Goal: Task Accomplishment & Management: Manage account settings

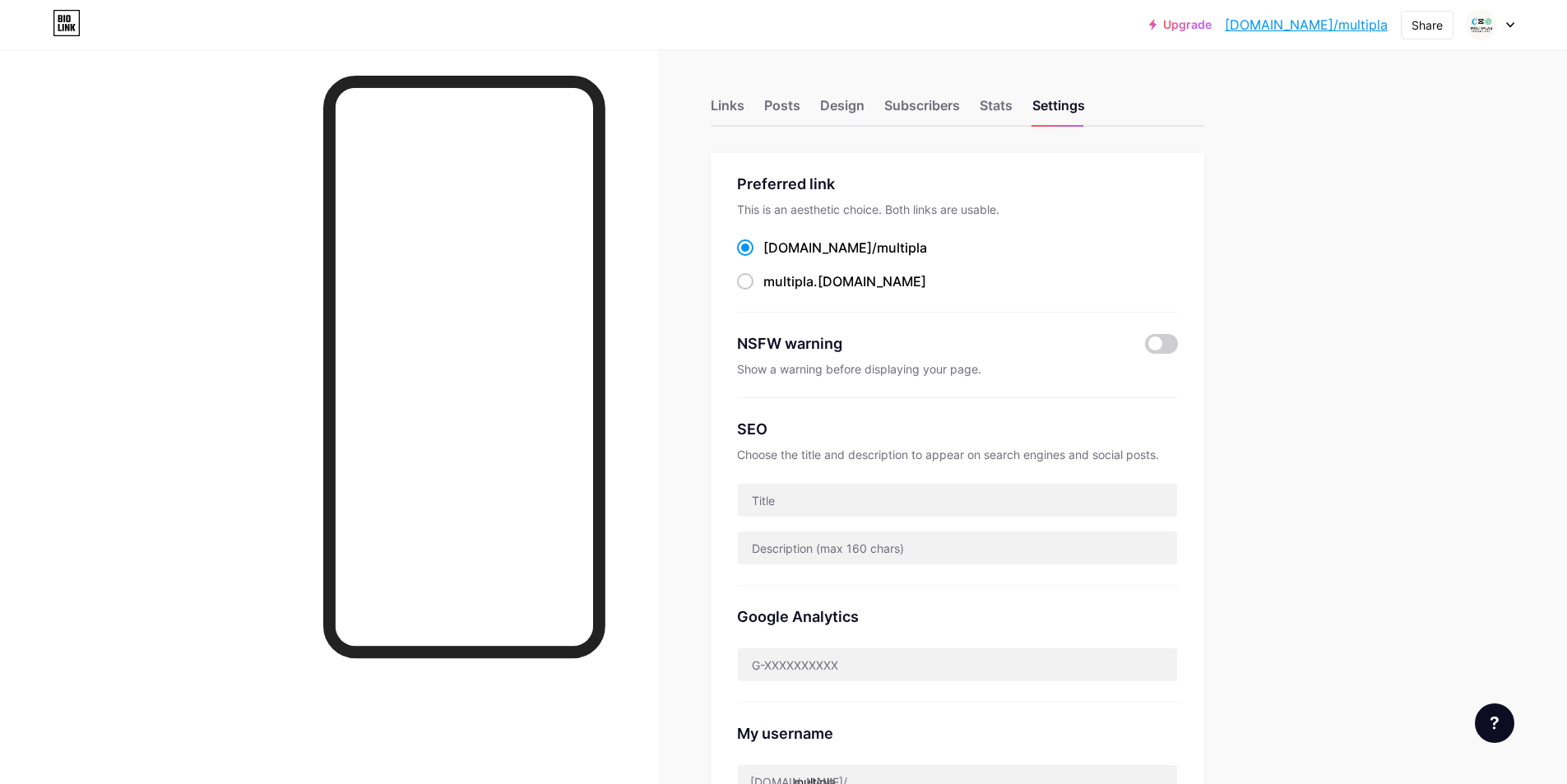
drag, startPoint x: 730, startPoint y: 107, endPoint x: 784, endPoint y: 134, distance: 60.4
click at [730, 107] on div "Links" at bounding box center [727, 109] width 33 height 29
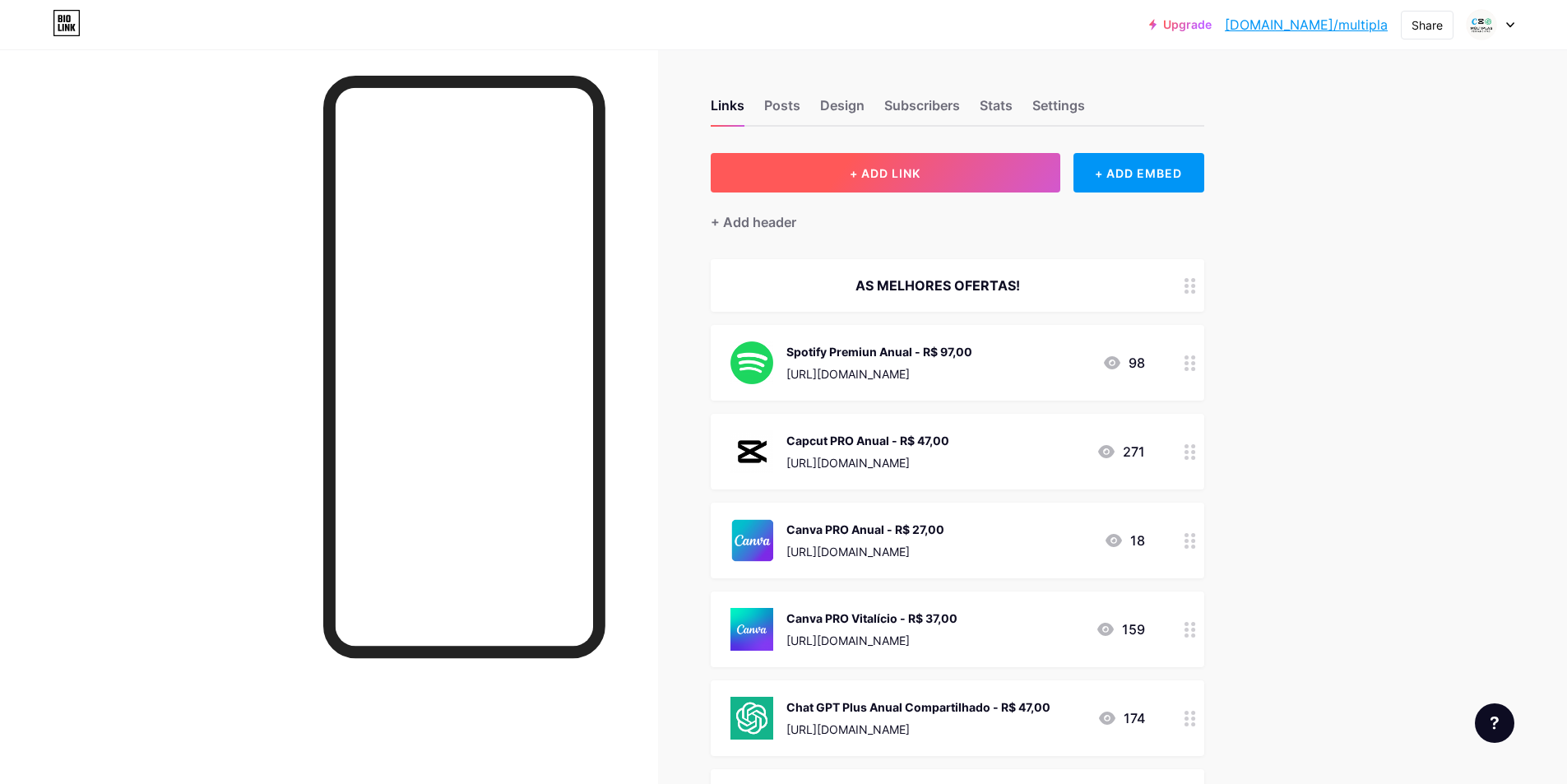
click at [977, 167] on button "+ ADD LINK" at bounding box center [885, 172] width 349 height 39
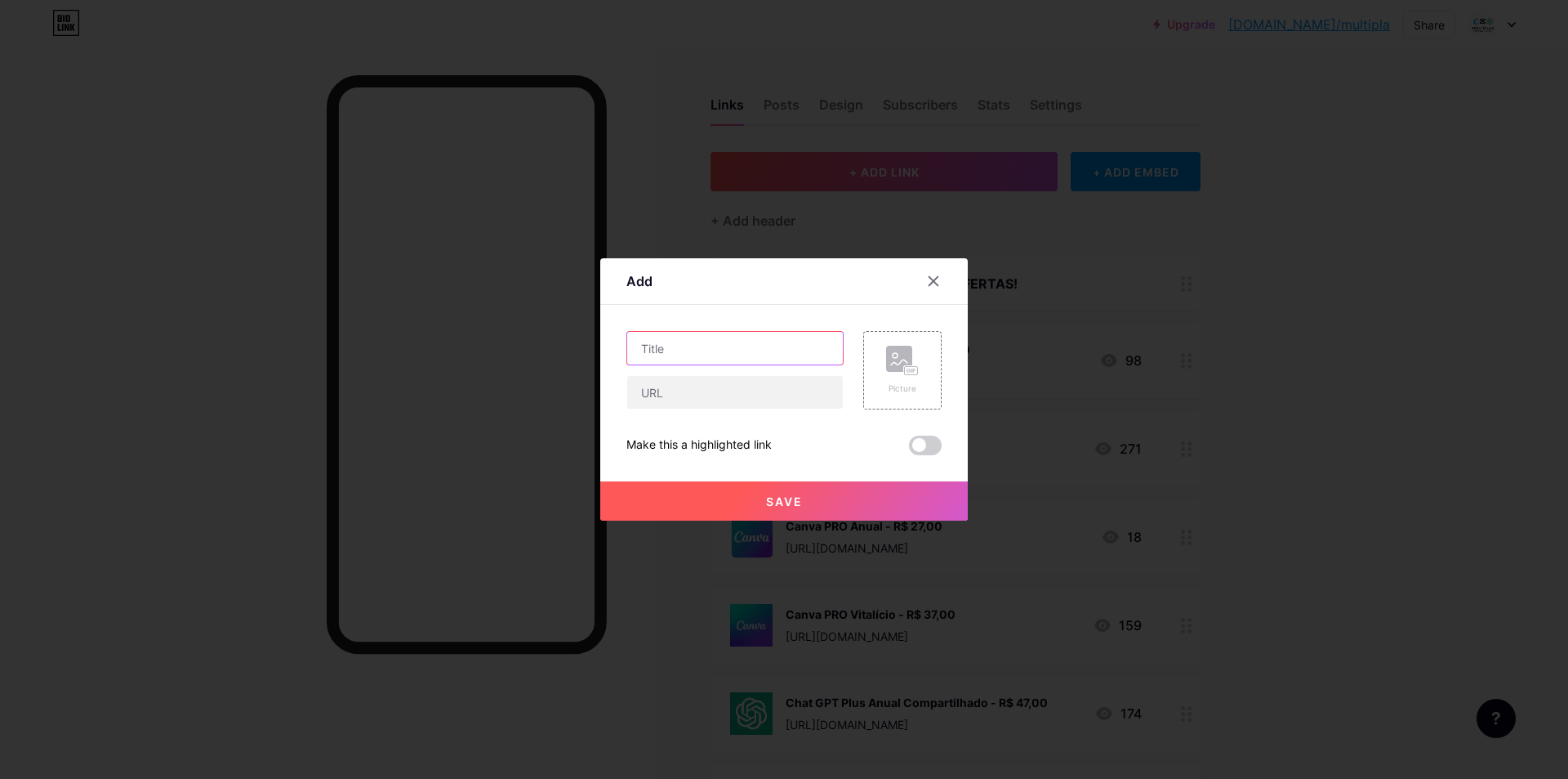
click at [749, 346] on input "text" at bounding box center [735, 348] width 215 height 33
type input "Capcut Mensal Privado"
click at [725, 398] on input "text" at bounding box center [735, 392] width 215 height 33
paste input "[URL][DOMAIN_NAME]"
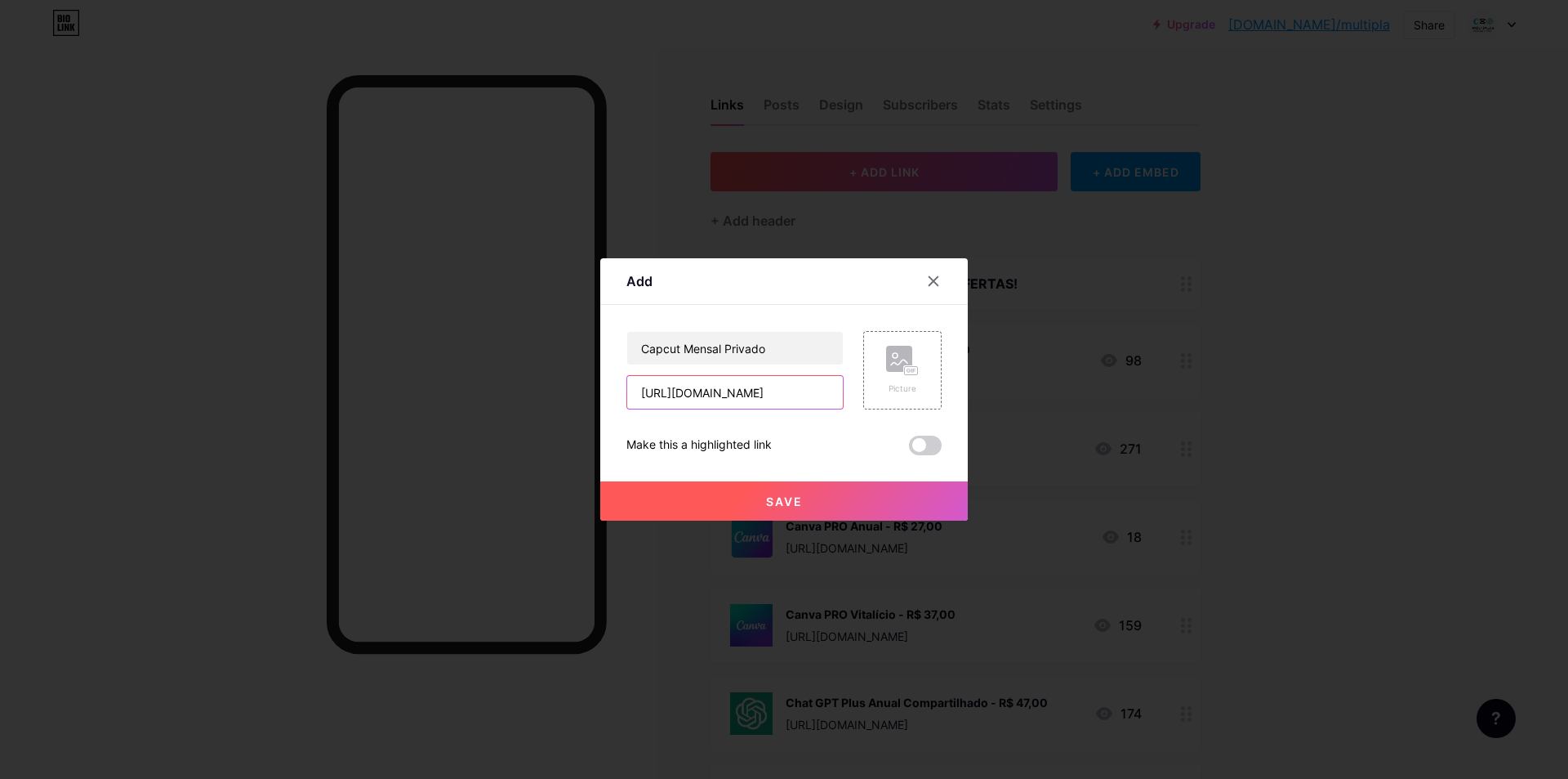
type input "[URL][DOMAIN_NAME]"
click at [959, 361] on div "Add Content YouTube Play YouTube video without leaving your page. ADD Vimeo Pla…" at bounding box center [784, 389] width 368 height 262
click at [911, 364] on rect at bounding box center [900, 359] width 26 height 26
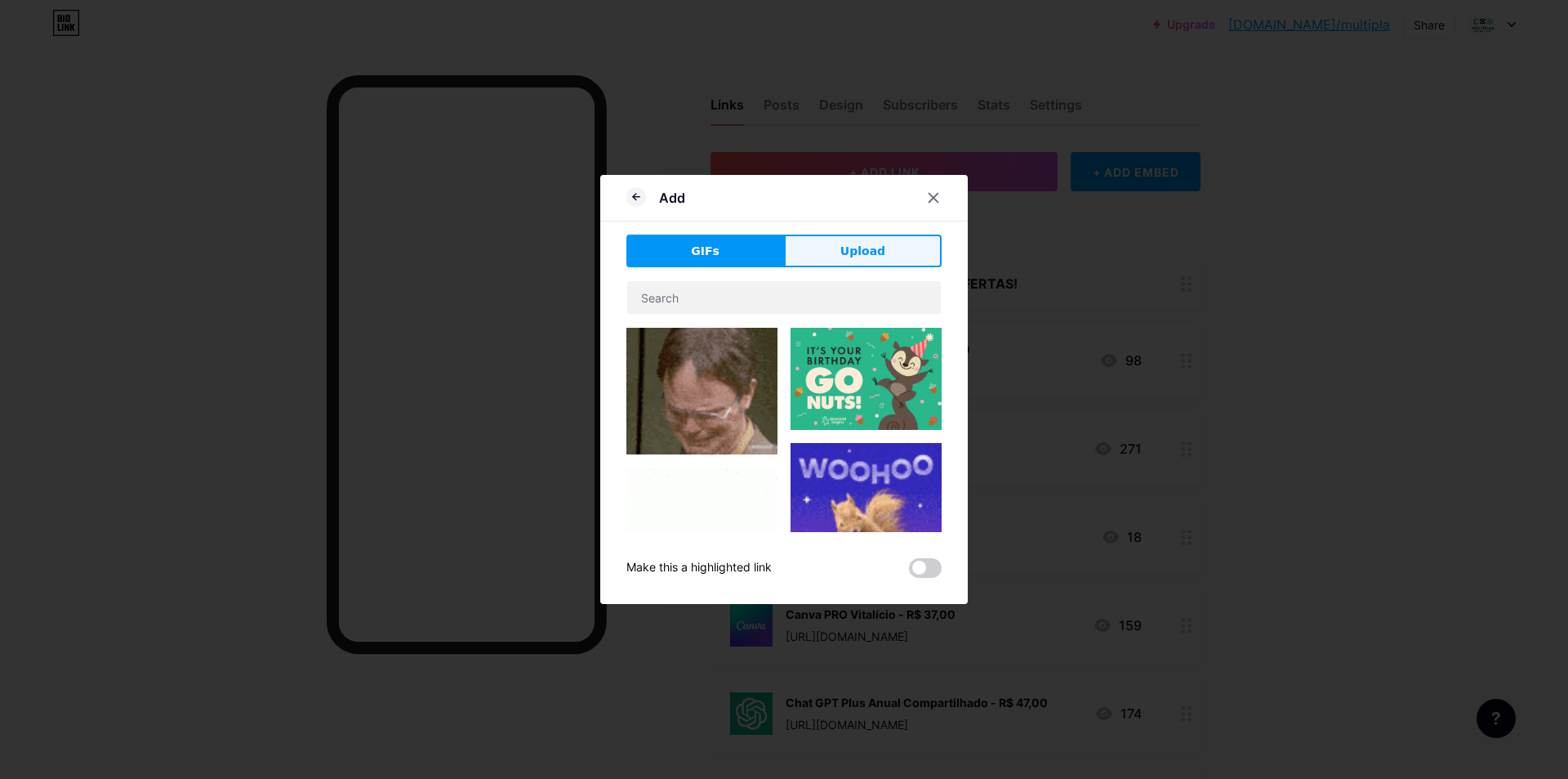
click at [885, 253] on button "Upload" at bounding box center [863, 251] width 158 height 33
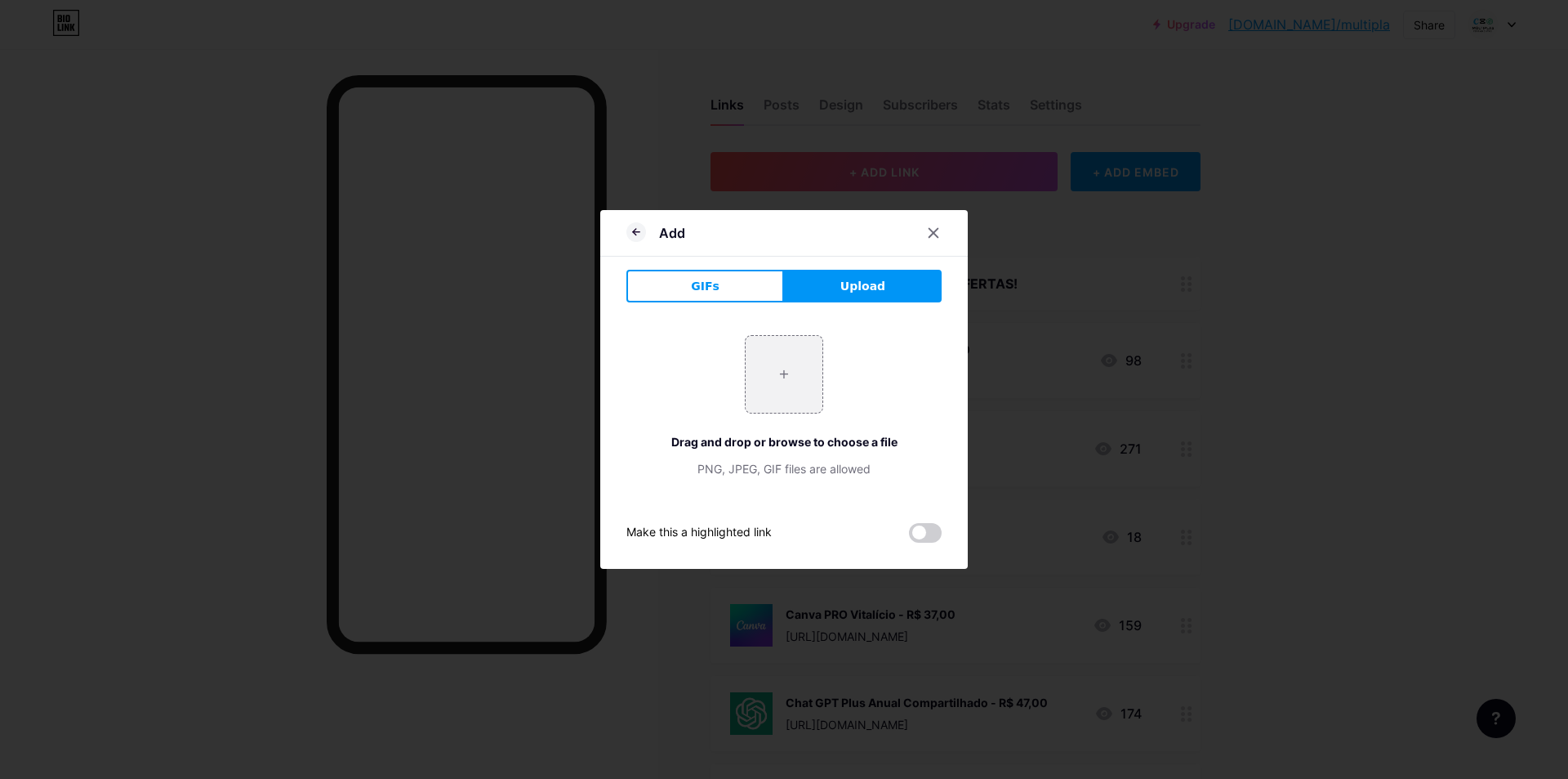
click at [750, 415] on div "+ Drag and drop or browse to choose a file PNG, JPEG, GIF files are allowed" at bounding box center [784, 406] width 316 height 142
click at [787, 390] on input "file" at bounding box center [784, 373] width 77 height 77
type input "C:\fakepath\image (1).png"
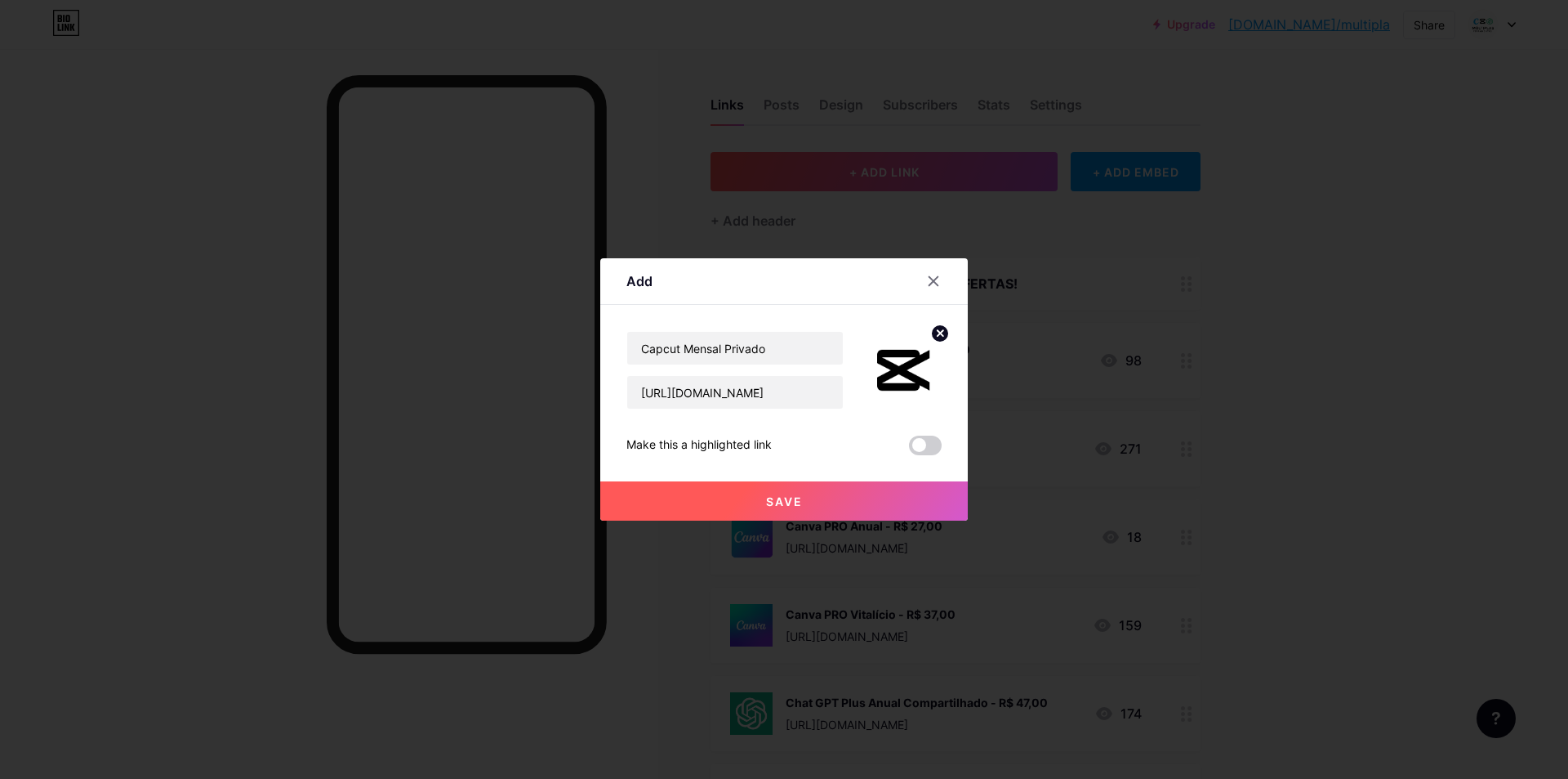
drag, startPoint x: 836, startPoint y: 496, endPoint x: 852, endPoint y: 391, distance: 106.2
click at [883, 405] on div "Capcut Mensal Privado [URL][DOMAIN_NAME] Make this a highlighted link Save" at bounding box center [784, 392] width 316 height 124
click at [684, 344] on input "Capcut Mensal Privado" at bounding box center [735, 348] width 215 height 33
click at [809, 343] on input "Capcut Pro Mensal Privado" at bounding box center [735, 348] width 215 height 33
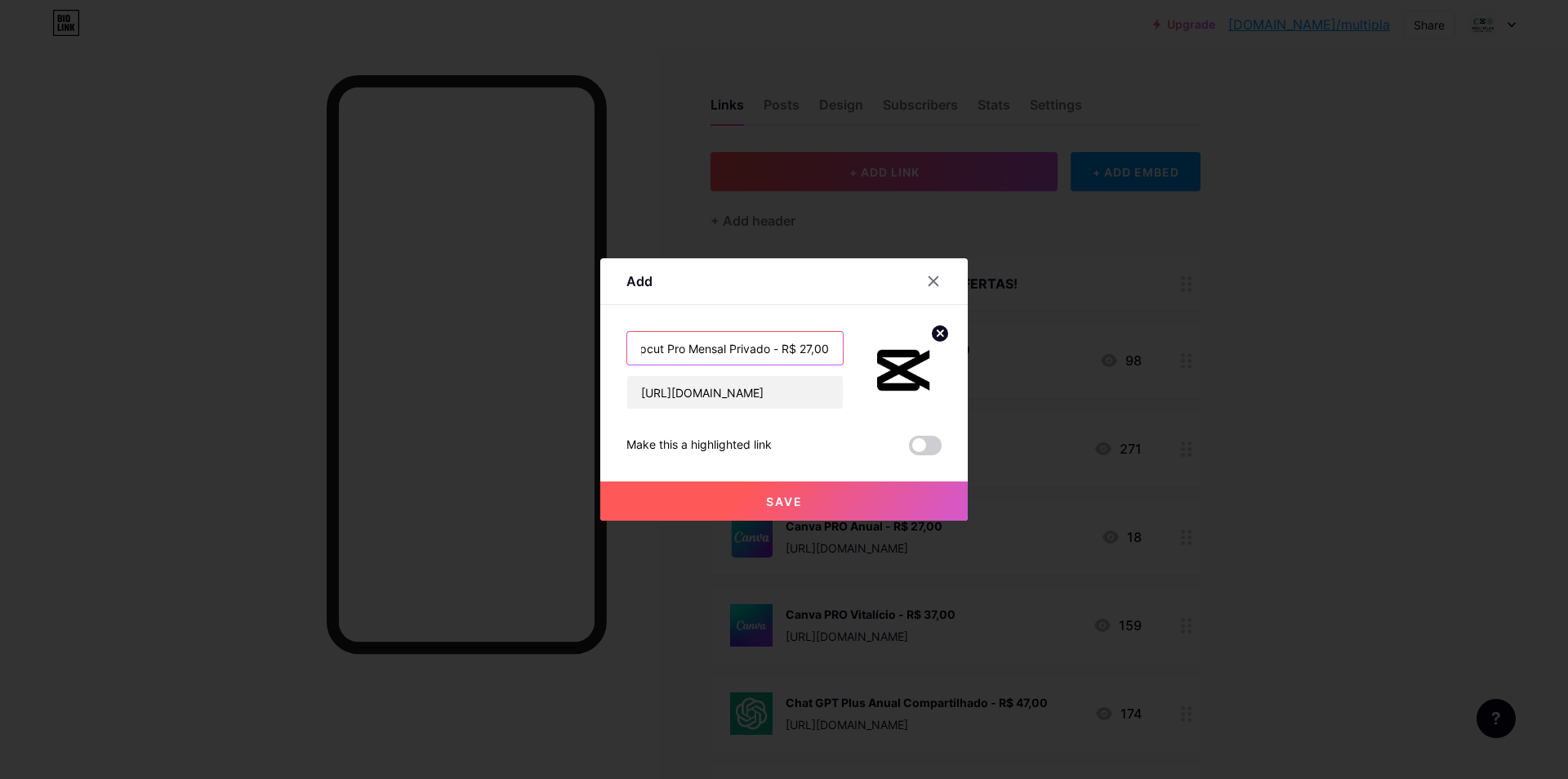
type input "Capcut Pro Mensal Privado - R$ 27,00"
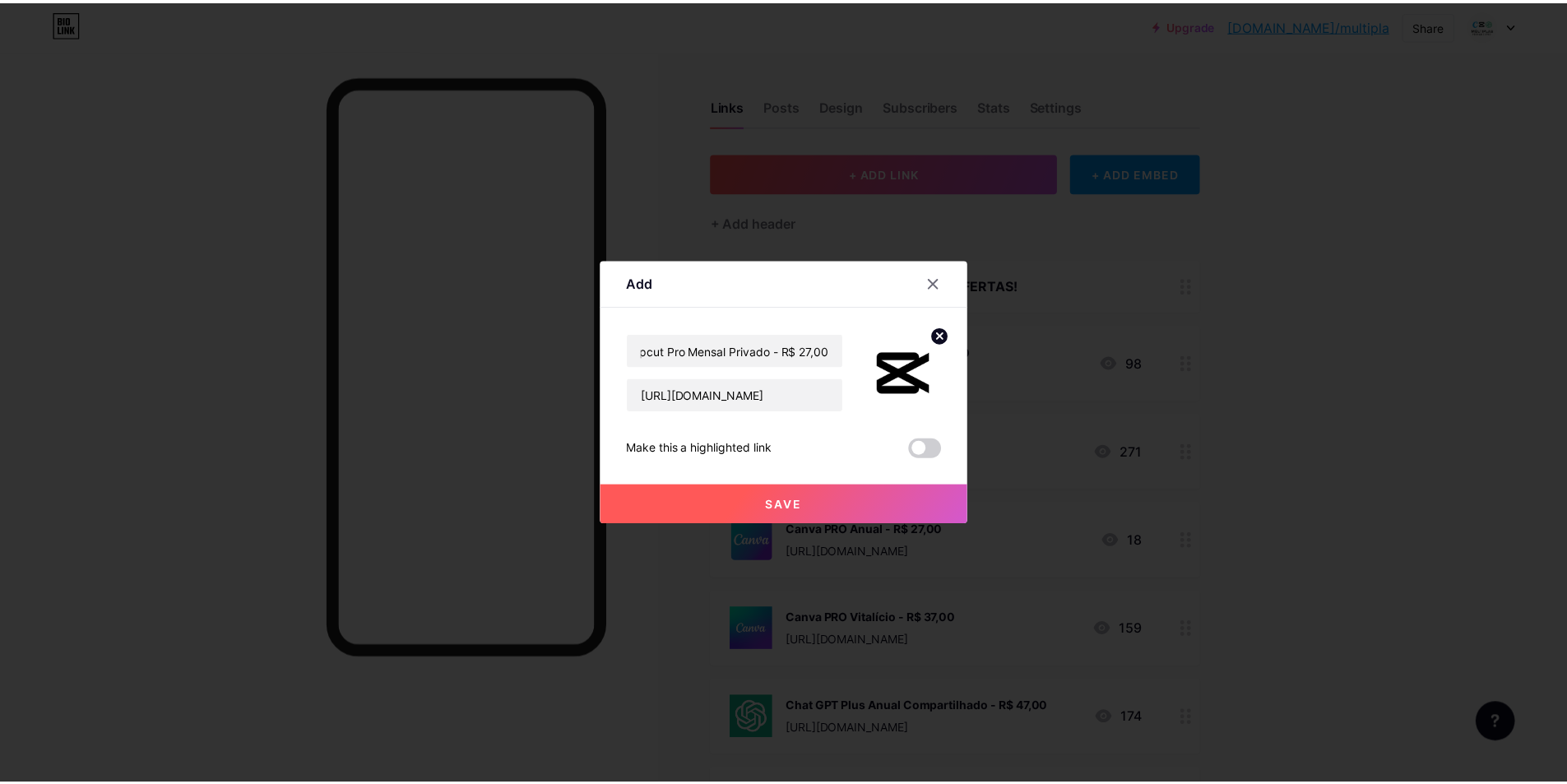
scroll to position [0, 0]
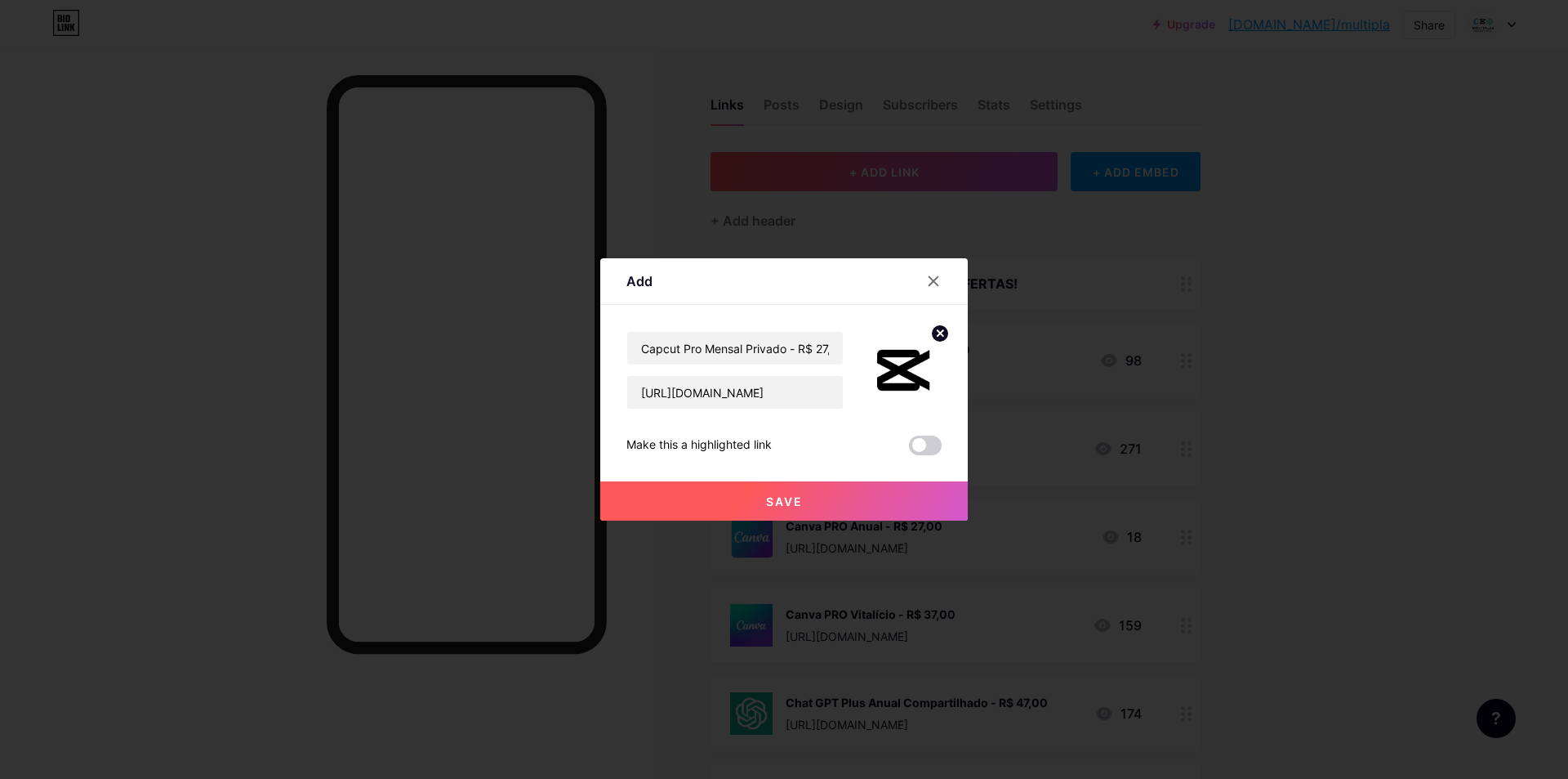
click at [789, 491] on button "Save" at bounding box center [784, 500] width 368 height 39
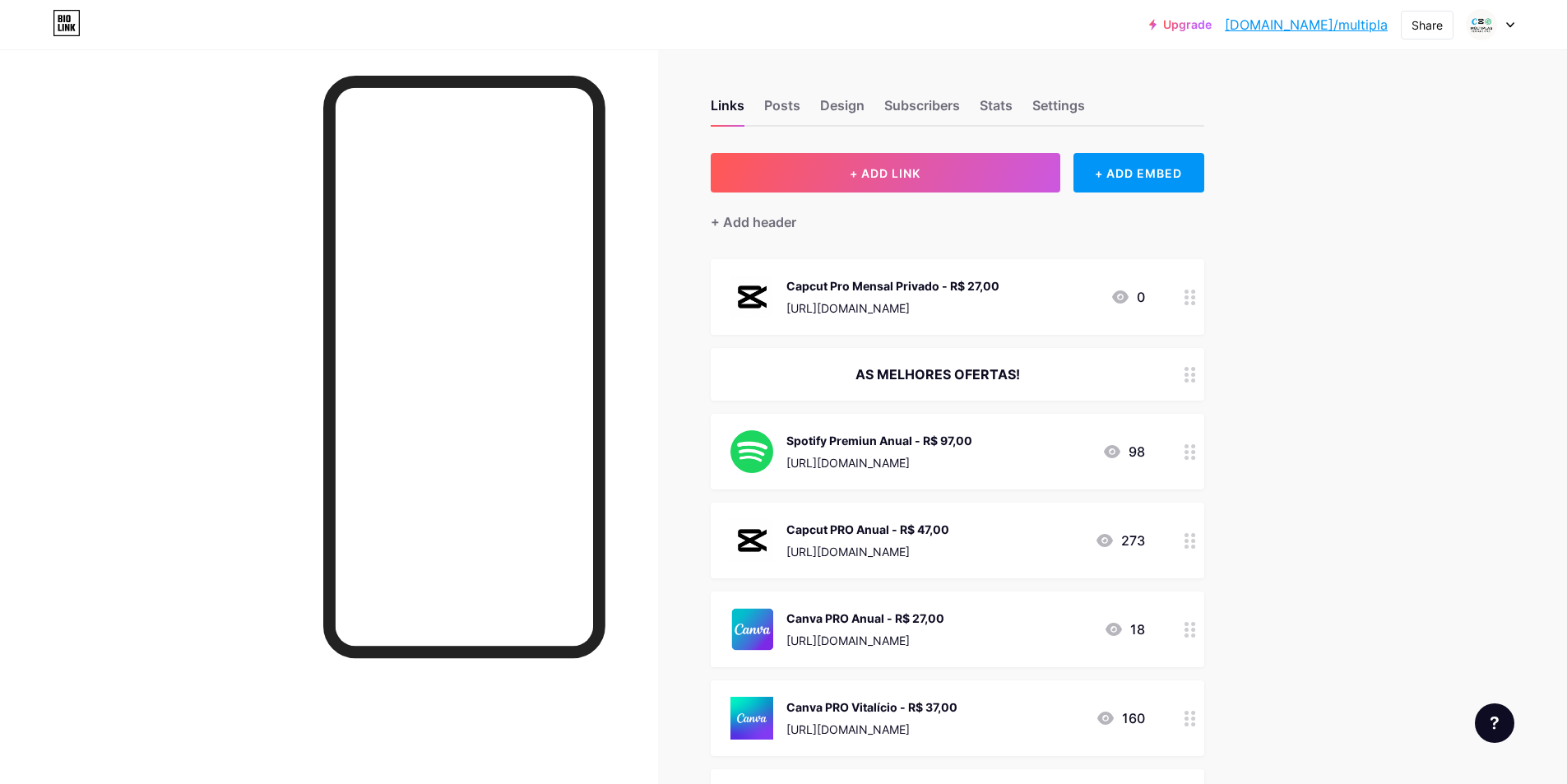
drag, startPoint x: 1172, startPoint y: 299, endPoint x: 1174, endPoint y: 430, distance: 131.0
click at [1152, 445] on span "Capcut Pro Mensal Privado - R$ 27,00 [URL][DOMAIN_NAME] 0 AS MELHORES OFERTAS! …" at bounding box center [958, 762] width 494 height 1007
click at [1312, 382] on div "Upgrade [DOMAIN_NAME]/multip... [DOMAIN_NAME]/multipla Share Switch accounts Mú…" at bounding box center [784, 728] width 1567 height 1457
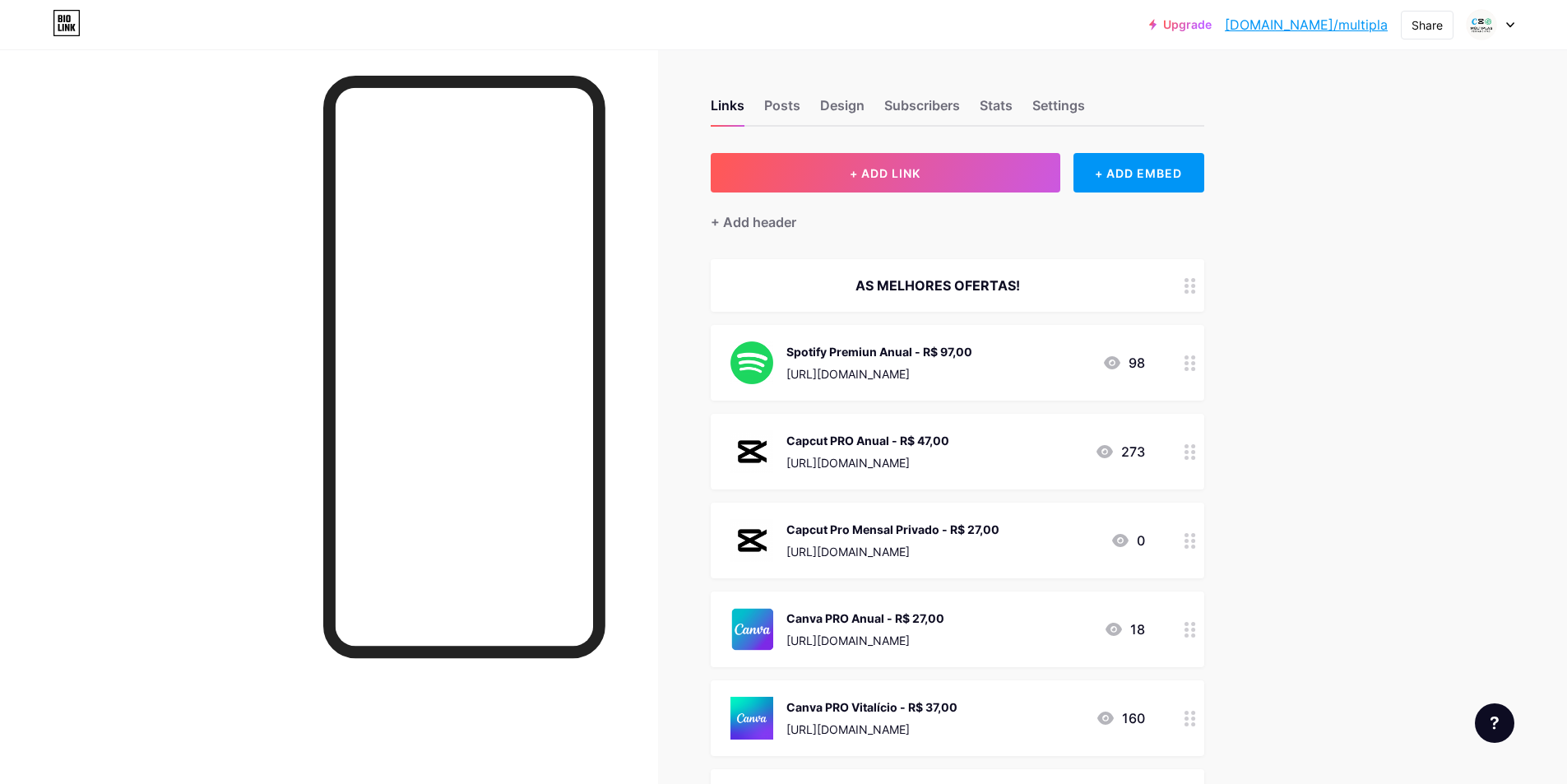
click at [1295, 454] on div "Upgrade [DOMAIN_NAME]/multip... [DOMAIN_NAME]/multipla Share Switch accounts Mú…" at bounding box center [784, 728] width 1567 height 1457
click at [1002, 177] on button "+ ADD LINK" at bounding box center [885, 172] width 349 height 39
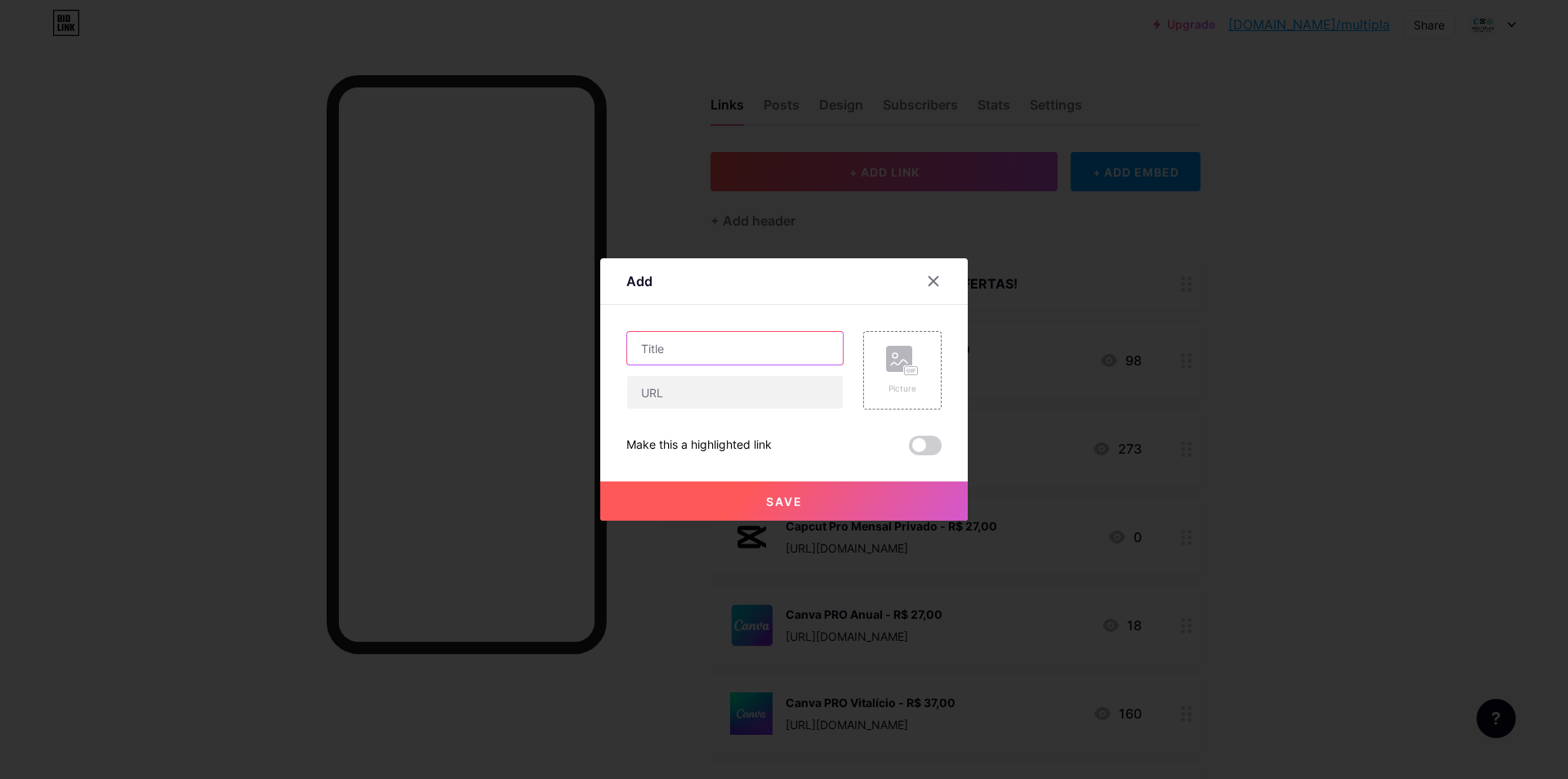
click at [769, 338] on input "text" at bounding box center [735, 348] width 215 height 33
type input "Capcut Pro Trimestral Privado - R$ 67,00"
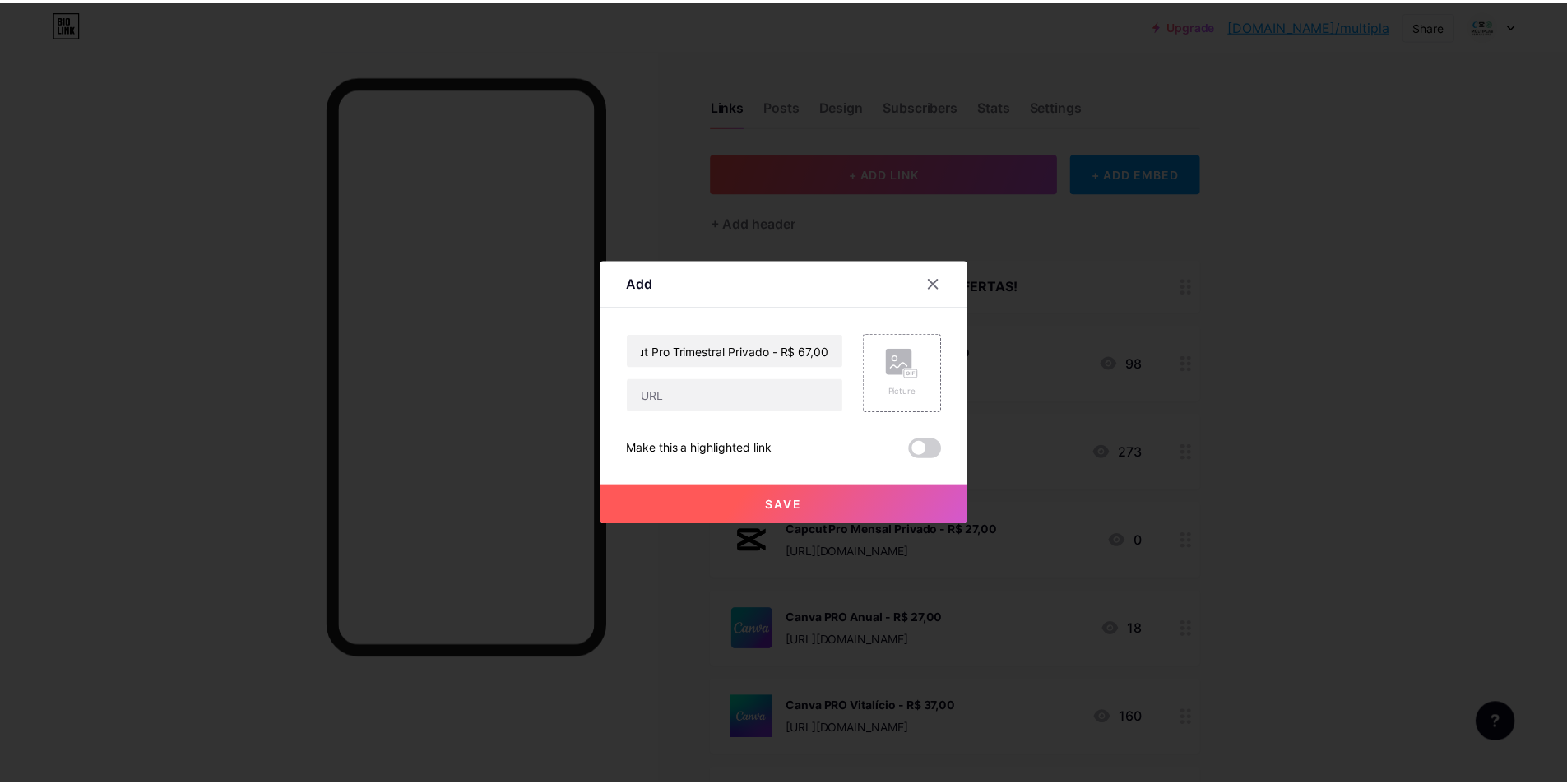
scroll to position [0, 0]
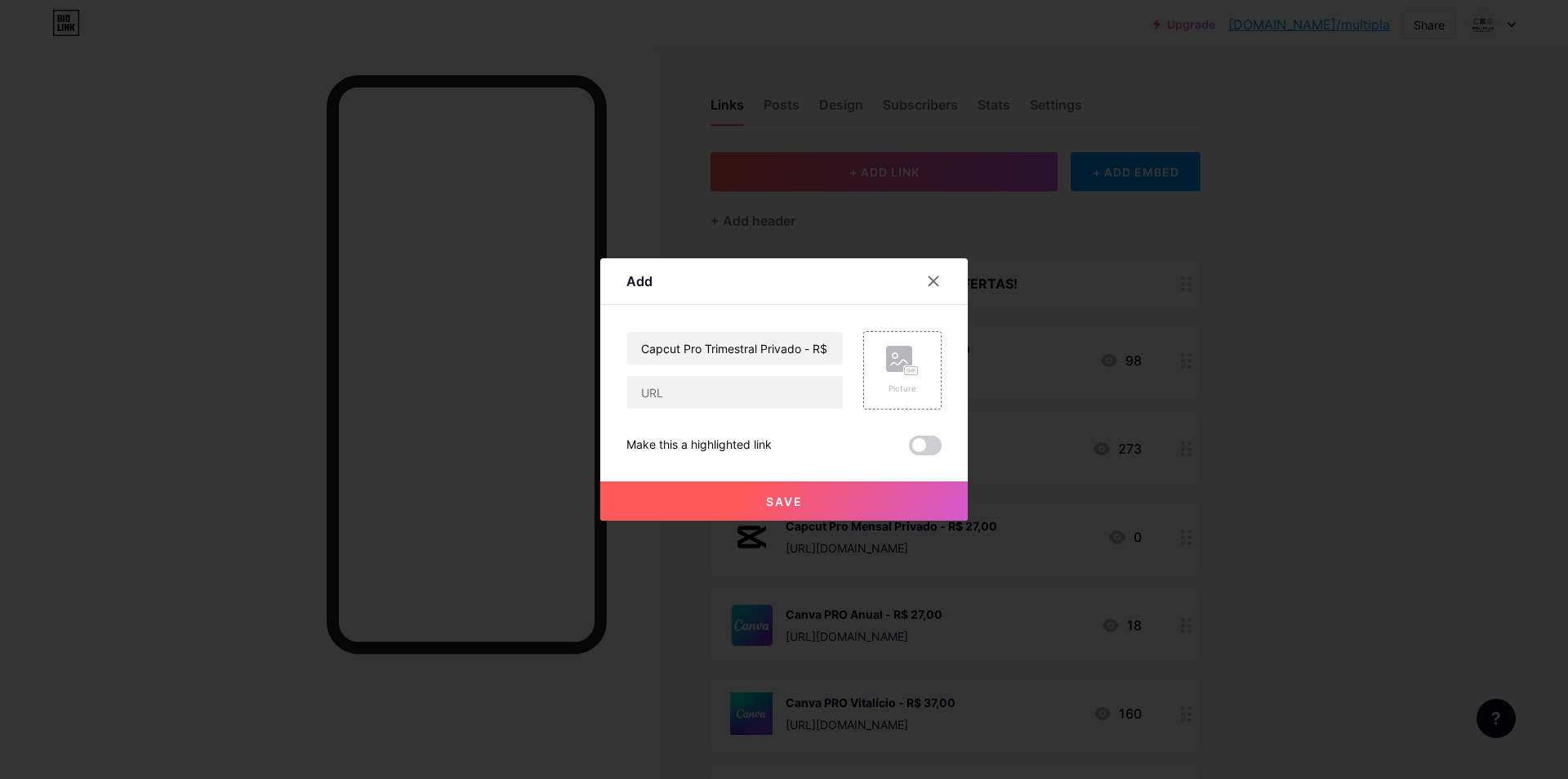
click at [684, 375] on div at bounding box center [735, 392] width 217 height 34
drag, startPoint x: 693, startPoint y: 384, endPoint x: 713, endPoint y: 390, distance: 20.9
click at [693, 384] on input "text" at bounding box center [735, 392] width 215 height 33
paste input "[URL][DOMAIN_NAME]"
type input "[URL][DOMAIN_NAME]"
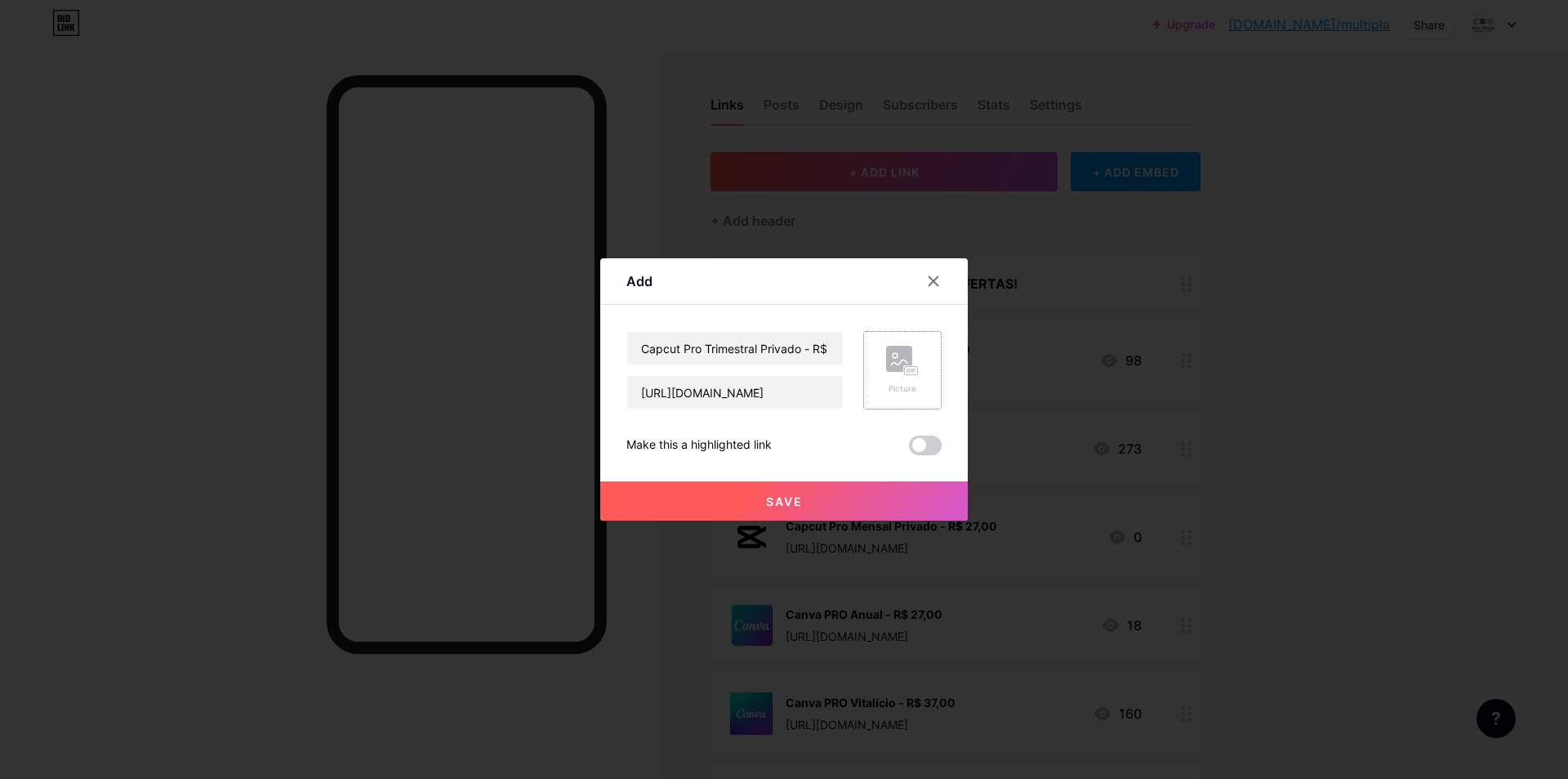
click at [887, 371] on rect at bounding box center [900, 359] width 26 height 26
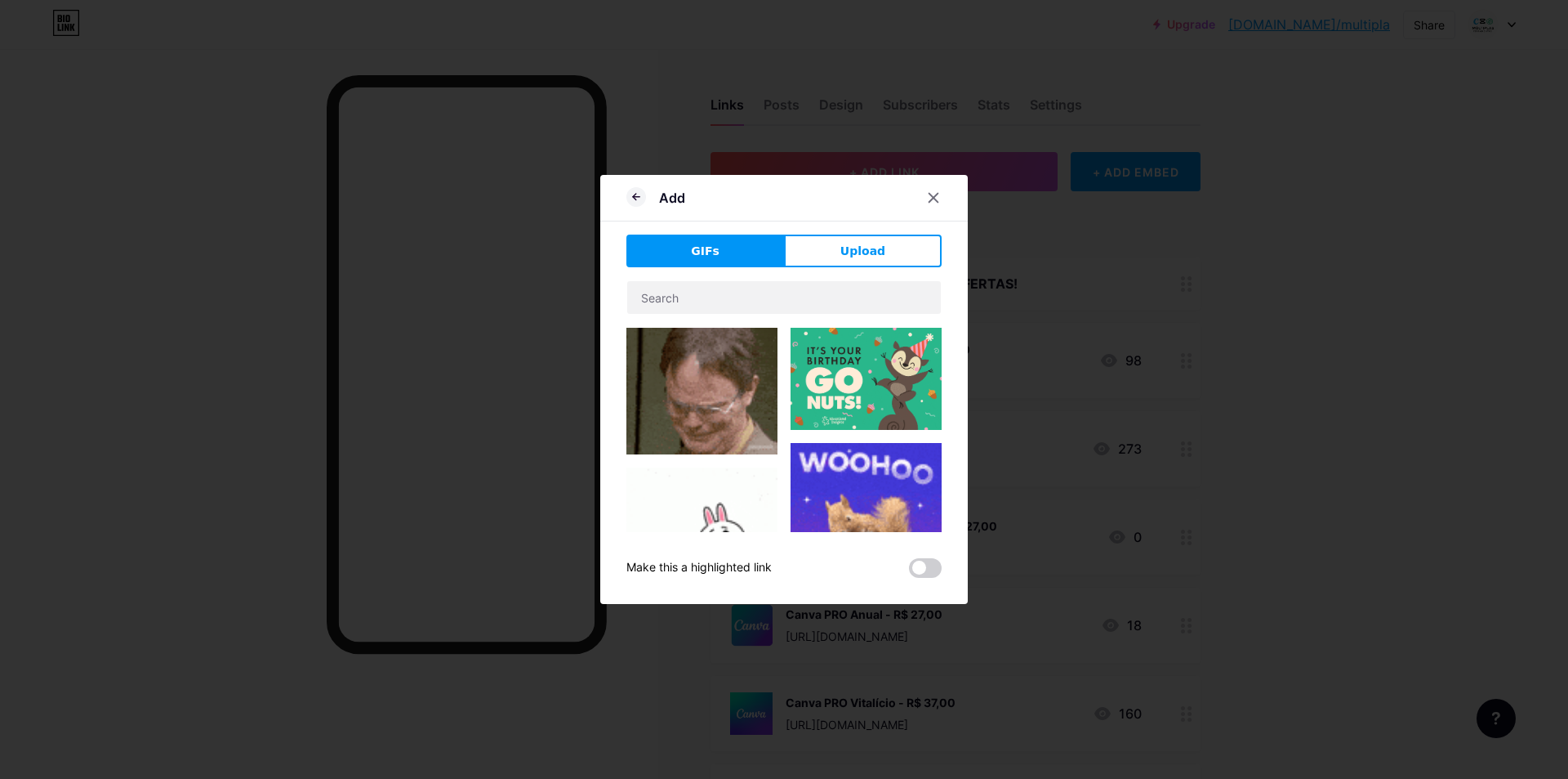
click at [855, 250] on span "Upload" at bounding box center [863, 251] width 45 height 17
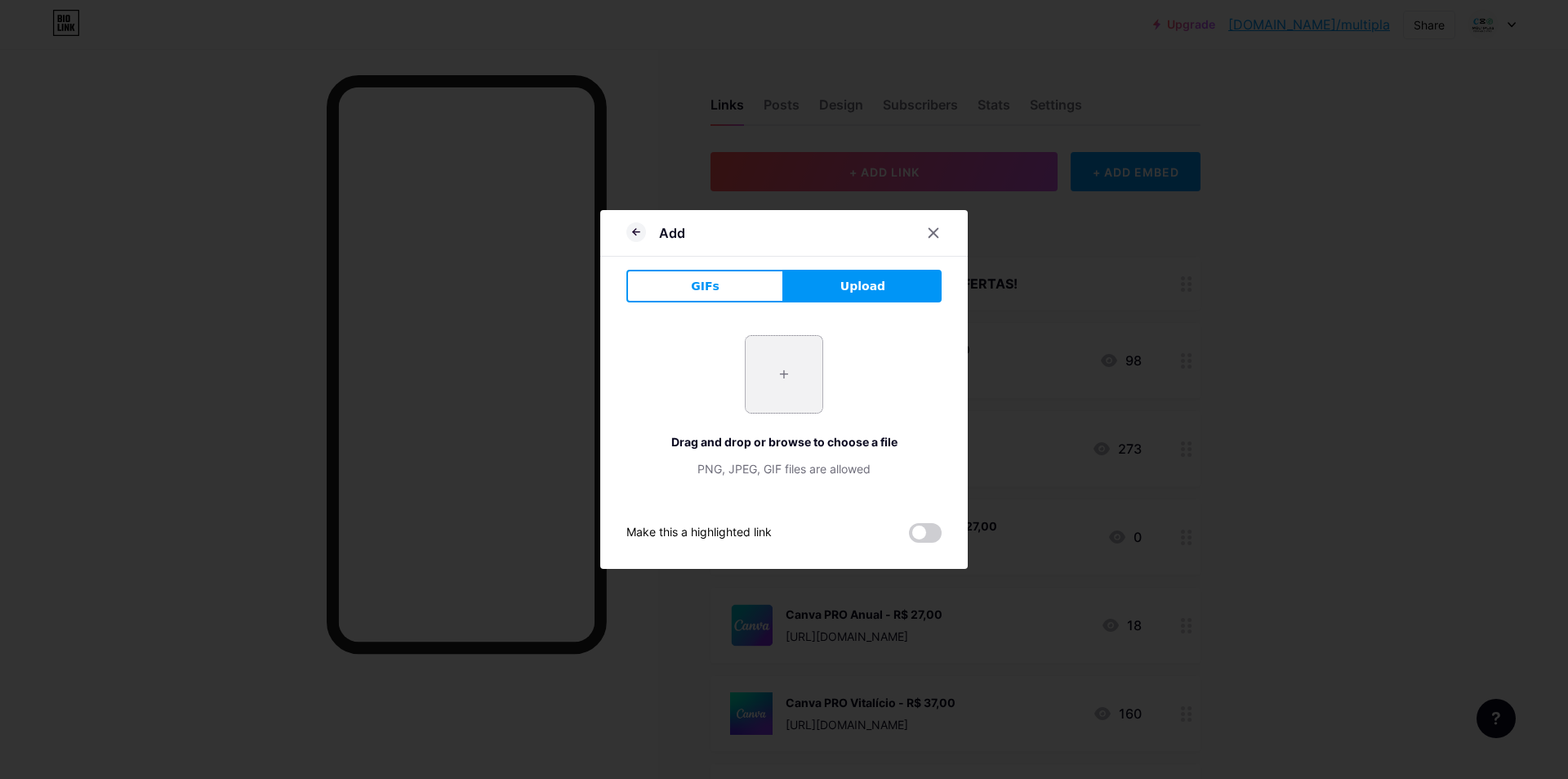
click at [767, 370] on input "file" at bounding box center [784, 373] width 77 height 77
type input "C:\fakepath\image (1).png"
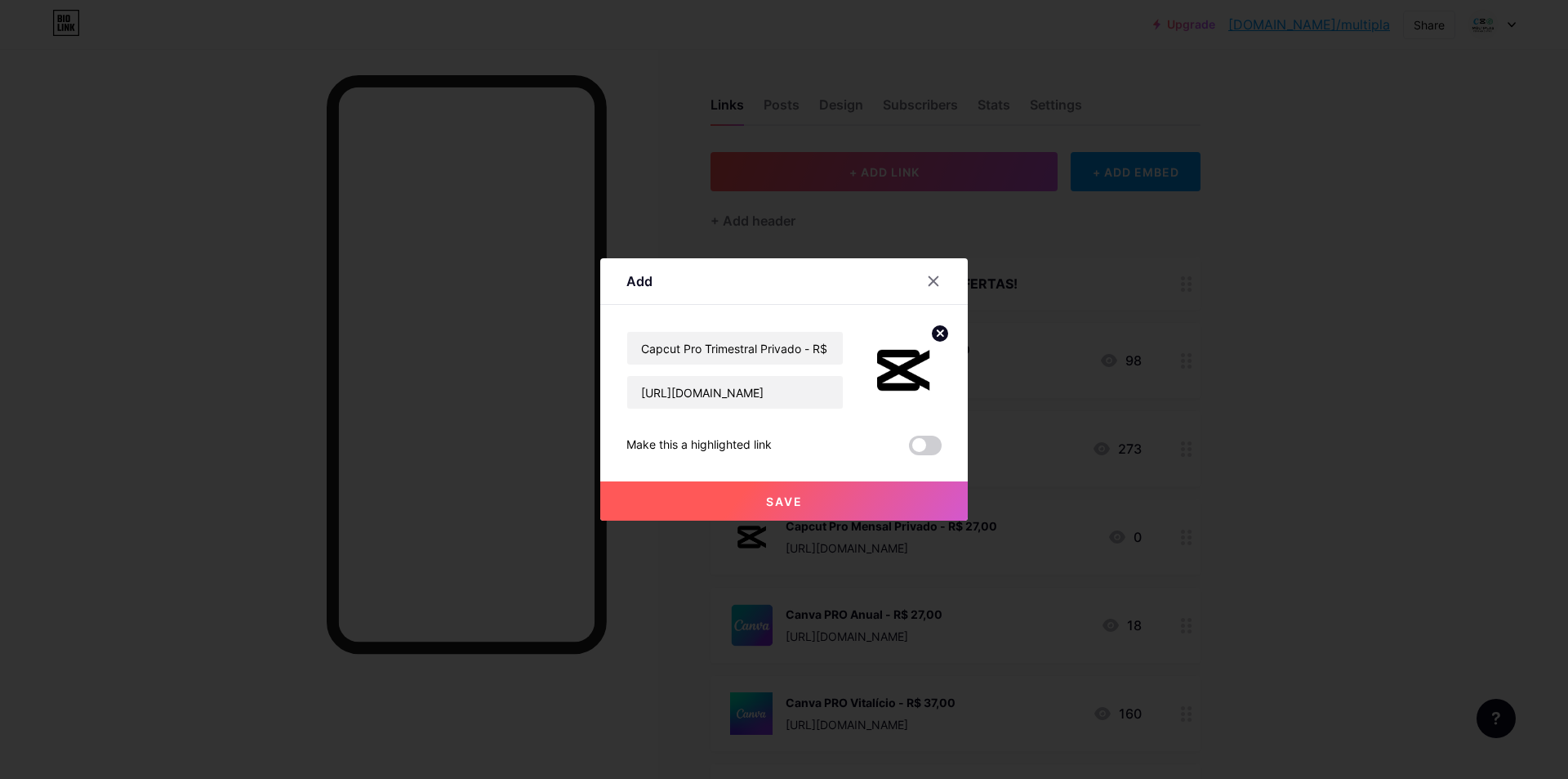
click at [811, 504] on button "Save" at bounding box center [784, 500] width 368 height 39
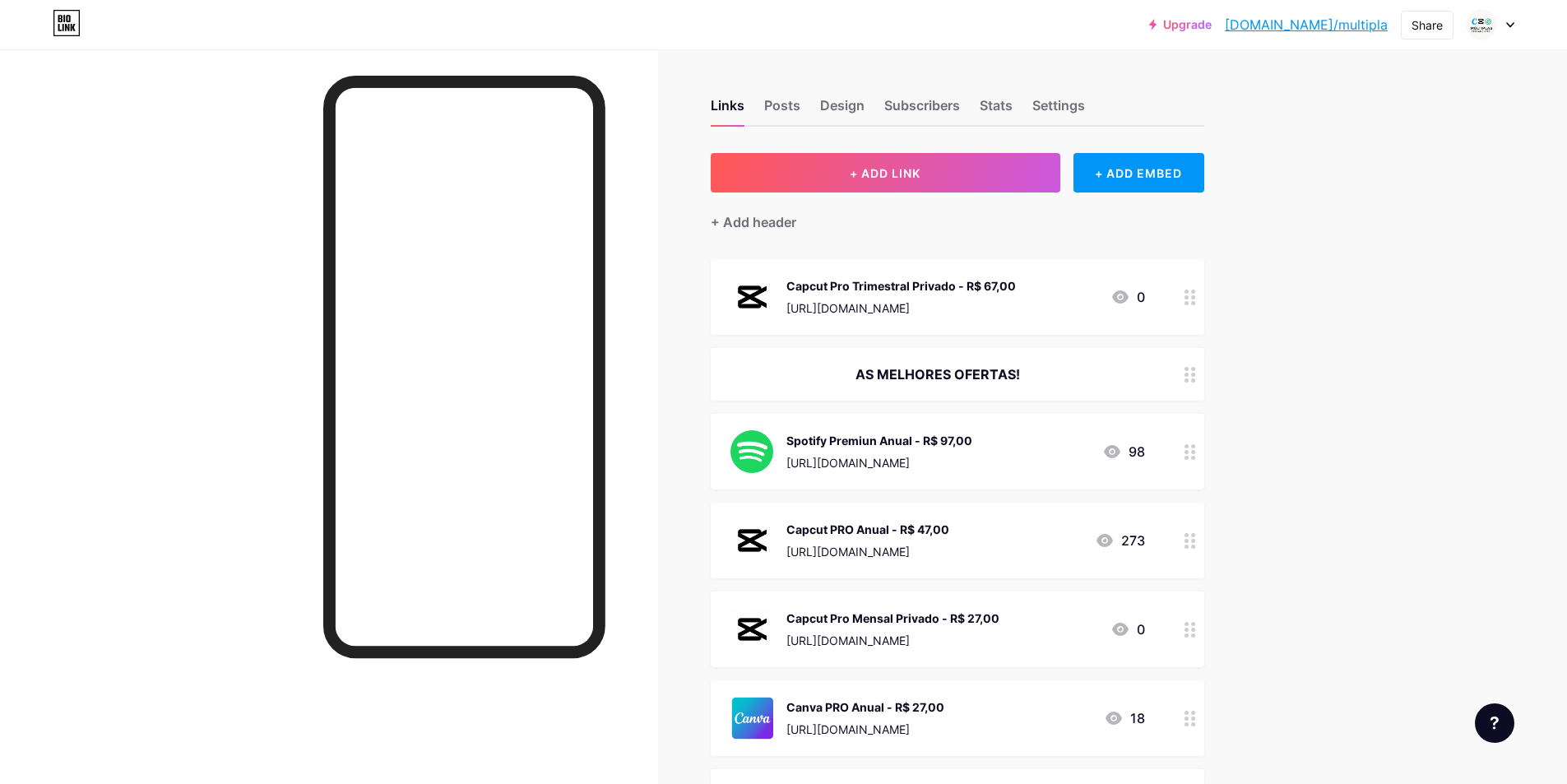
click at [957, 372] on div "AS MELHORES OFERTAS!" at bounding box center [938, 374] width 415 height 20
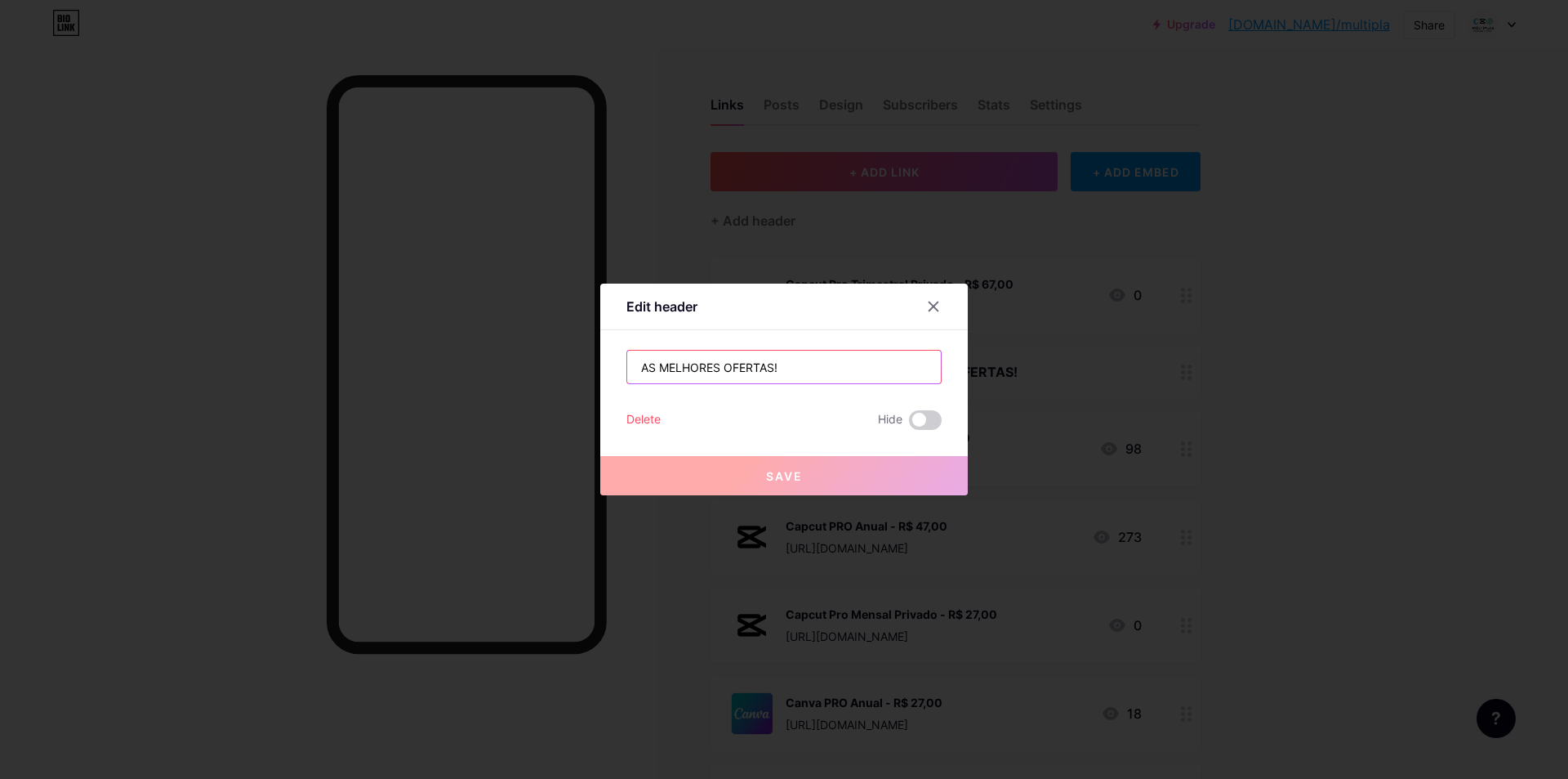
drag, startPoint x: 721, startPoint y: 369, endPoint x: 626, endPoint y: 376, distance: 95.3
click at [626, 376] on div "Edit header AS MELHORES OFERTAS! Delete Hide Save" at bounding box center [784, 390] width 368 height 212
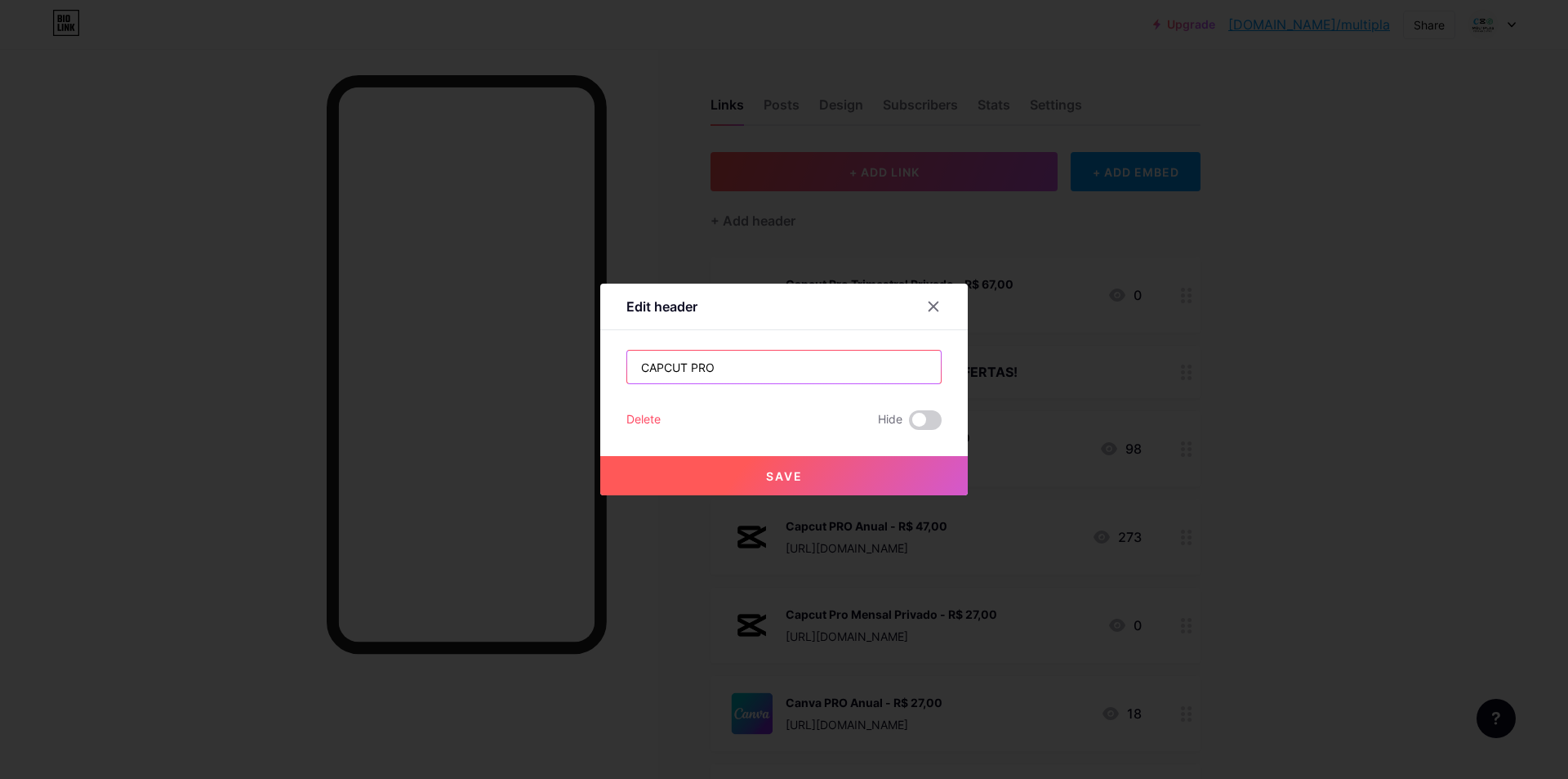
type input "CAPCUT PRO"
click at [837, 481] on button "Save" at bounding box center [784, 475] width 368 height 39
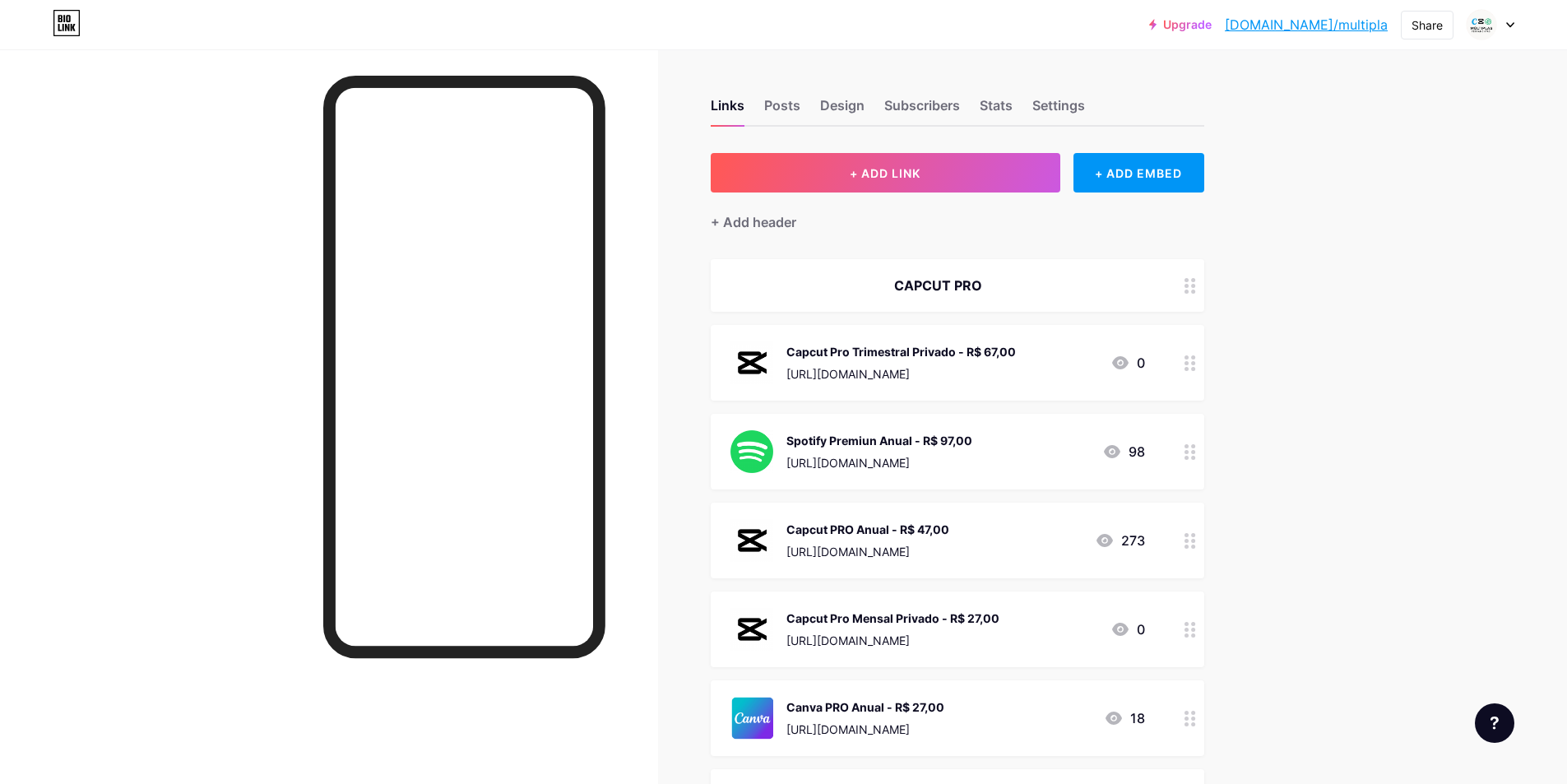
scroll to position [82, 0]
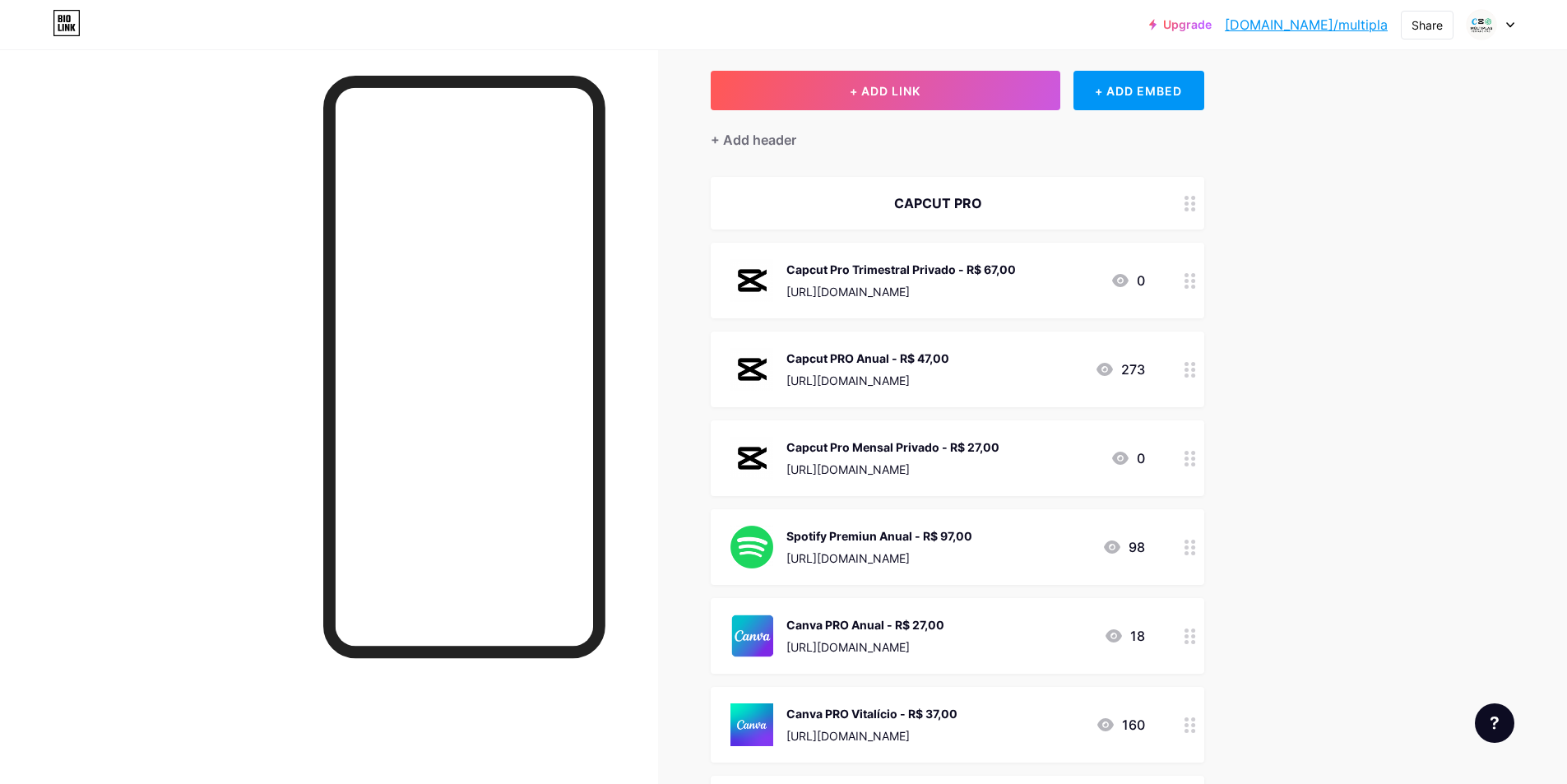
click at [1292, 471] on div "Upgrade [DOMAIN_NAME]/multip... [DOMAIN_NAME]/multipla Share Switch accounts Mú…" at bounding box center [784, 691] width 1567 height 1546
click at [790, 151] on div "+ ADD LINK + ADD EMBED + Add header CAPCUT PRO Capcut Pro Trimestral Privado - …" at bounding box center [958, 726] width 494 height 1311
click at [773, 134] on div "+ Add header" at bounding box center [754, 140] width 86 height 20
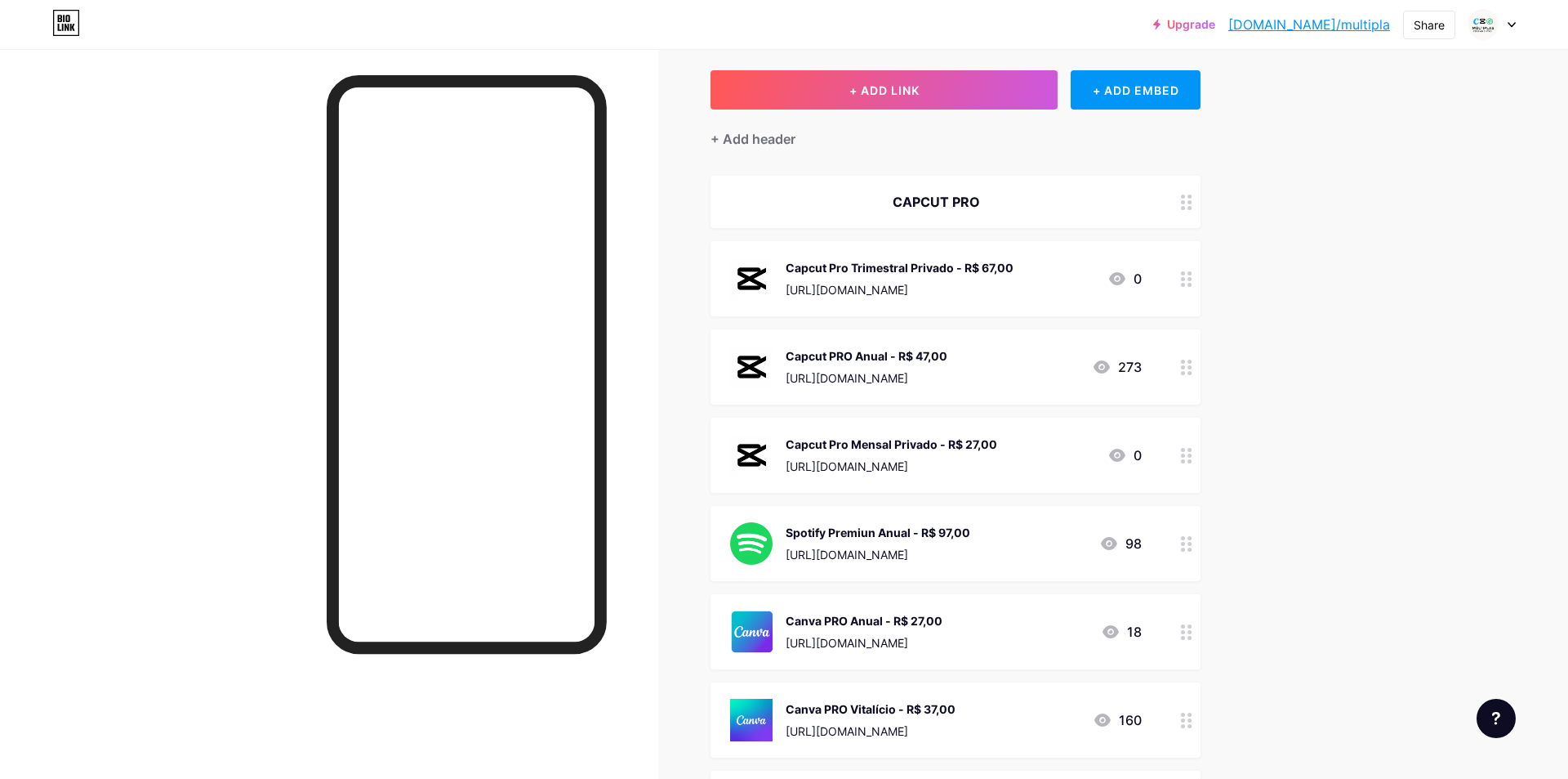
click at [797, 379] on input "text" at bounding box center [784, 390] width 314 height 33
type input "c"
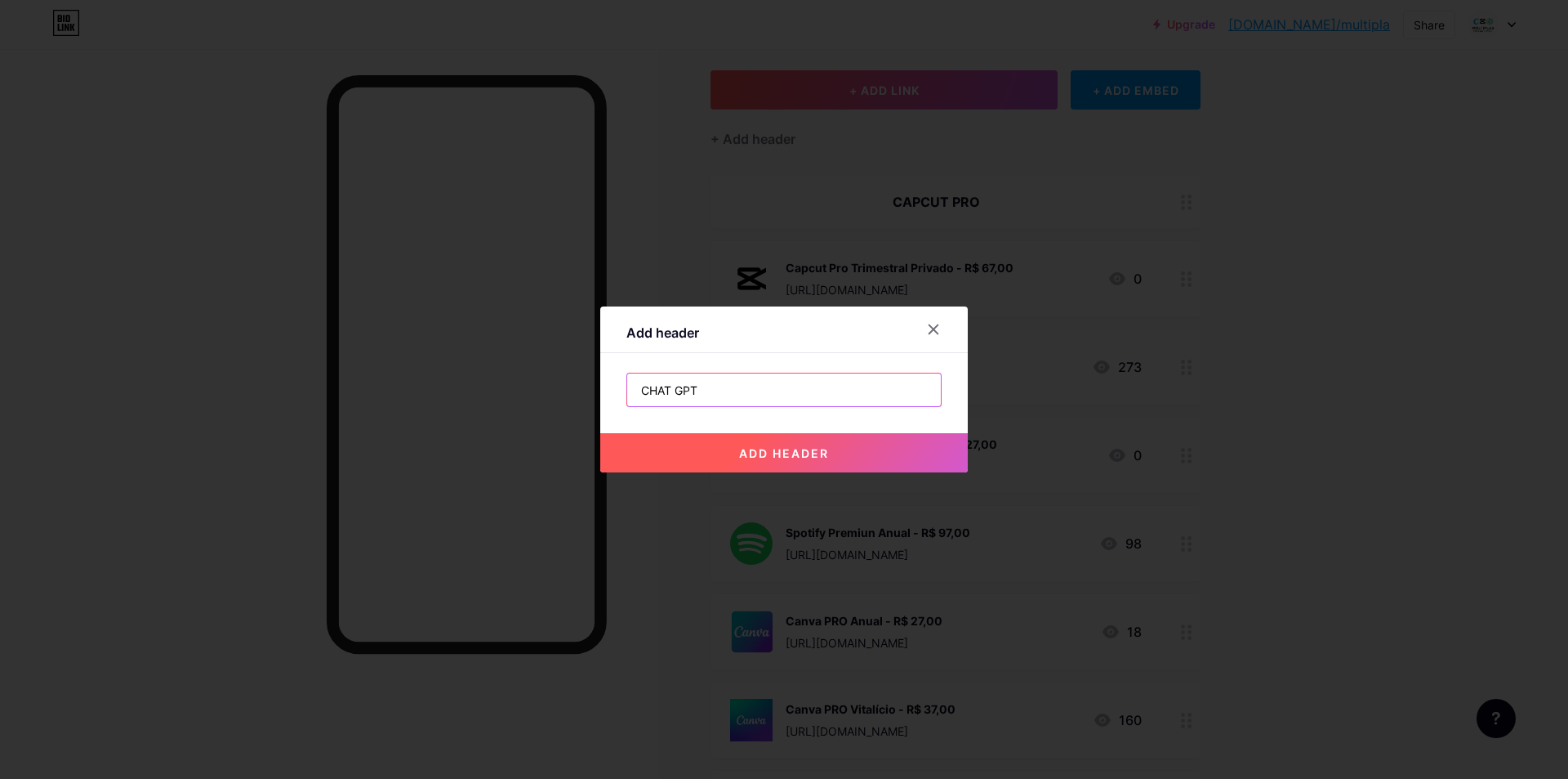
type input "CHAT GPT"
click at [797, 460] on button "add header" at bounding box center [784, 452] width 368 height 39
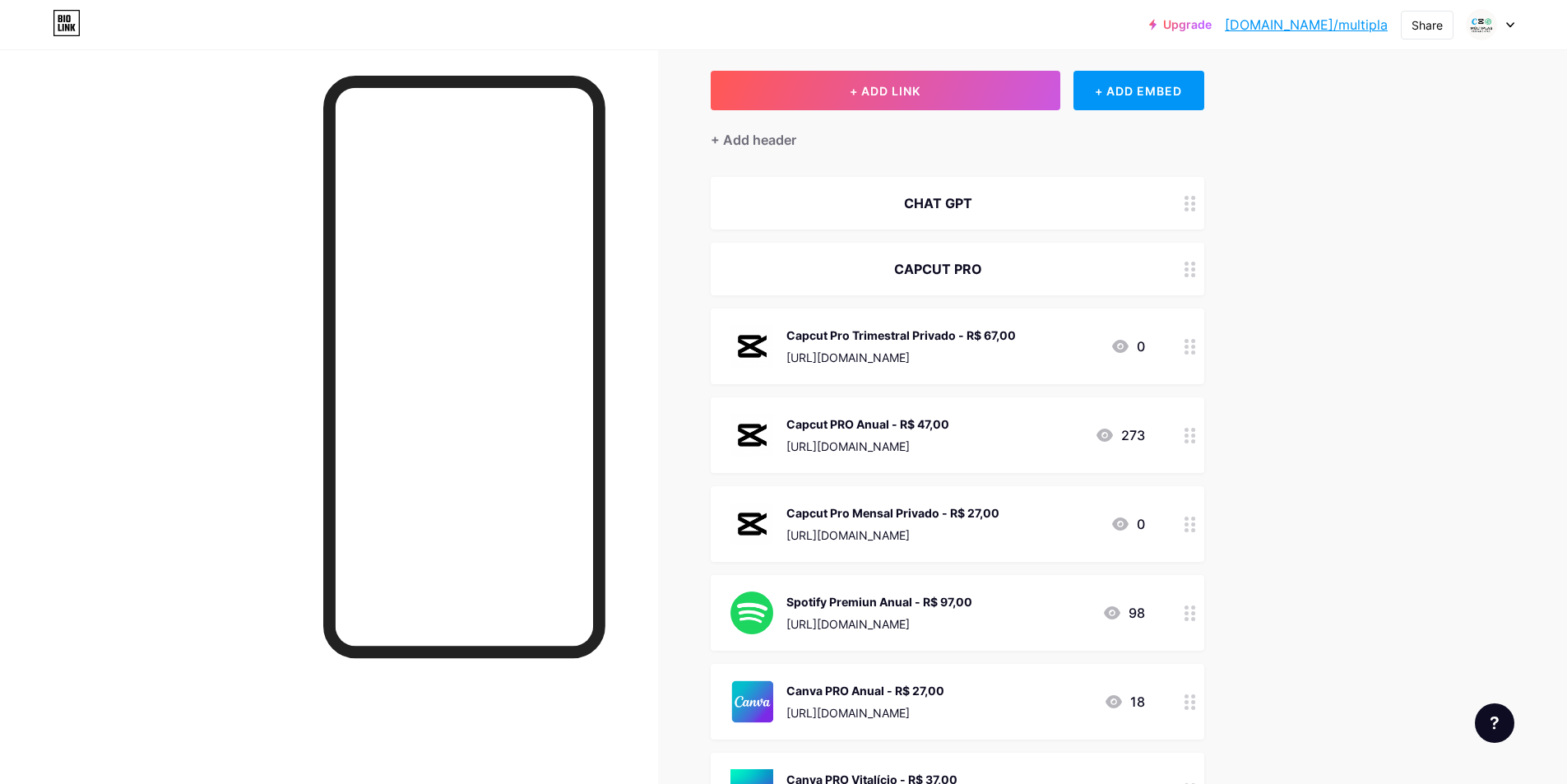
click at [1026, 204] on div "CHAT GPT" at bounding box center [938, 203] width 415 height 20
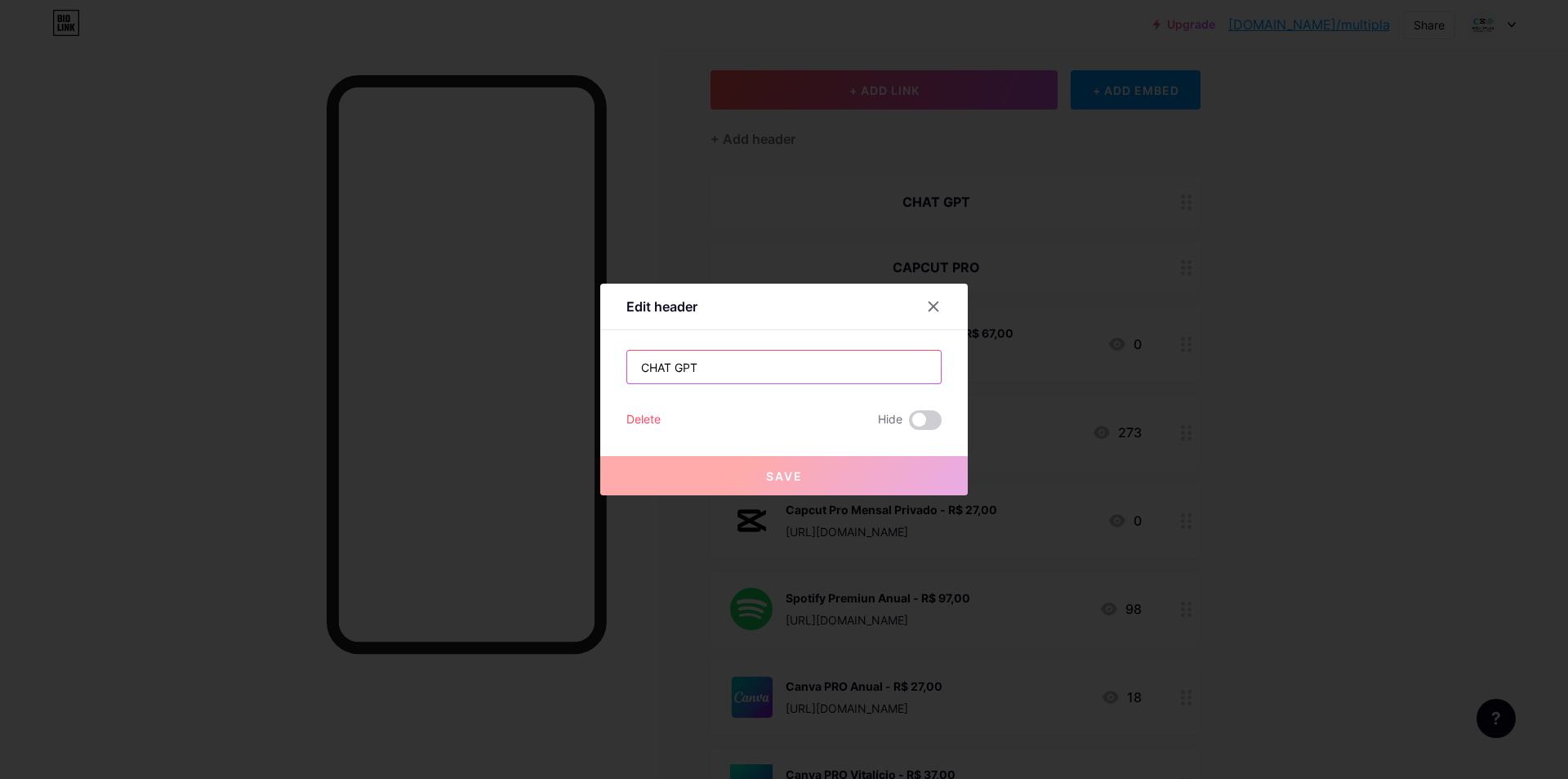
click at [789, 355] on input "CHAT GPT" at bounding box center [784, 367] width 314 height 33
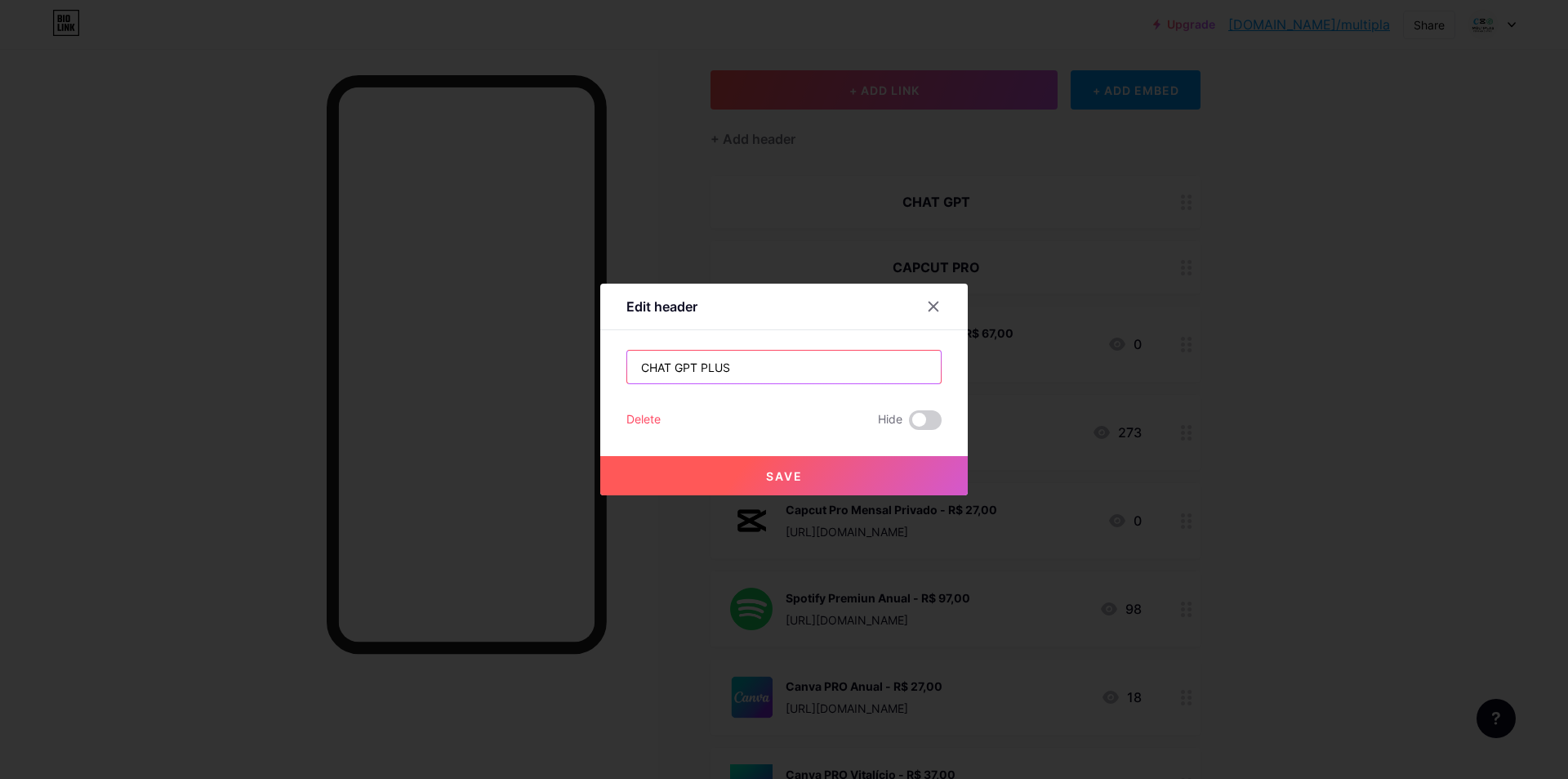
type input "CHAT GPT PLUS"
click at [820, 493] on button "Save" at bounding box center [784, 475] width 368 height 39
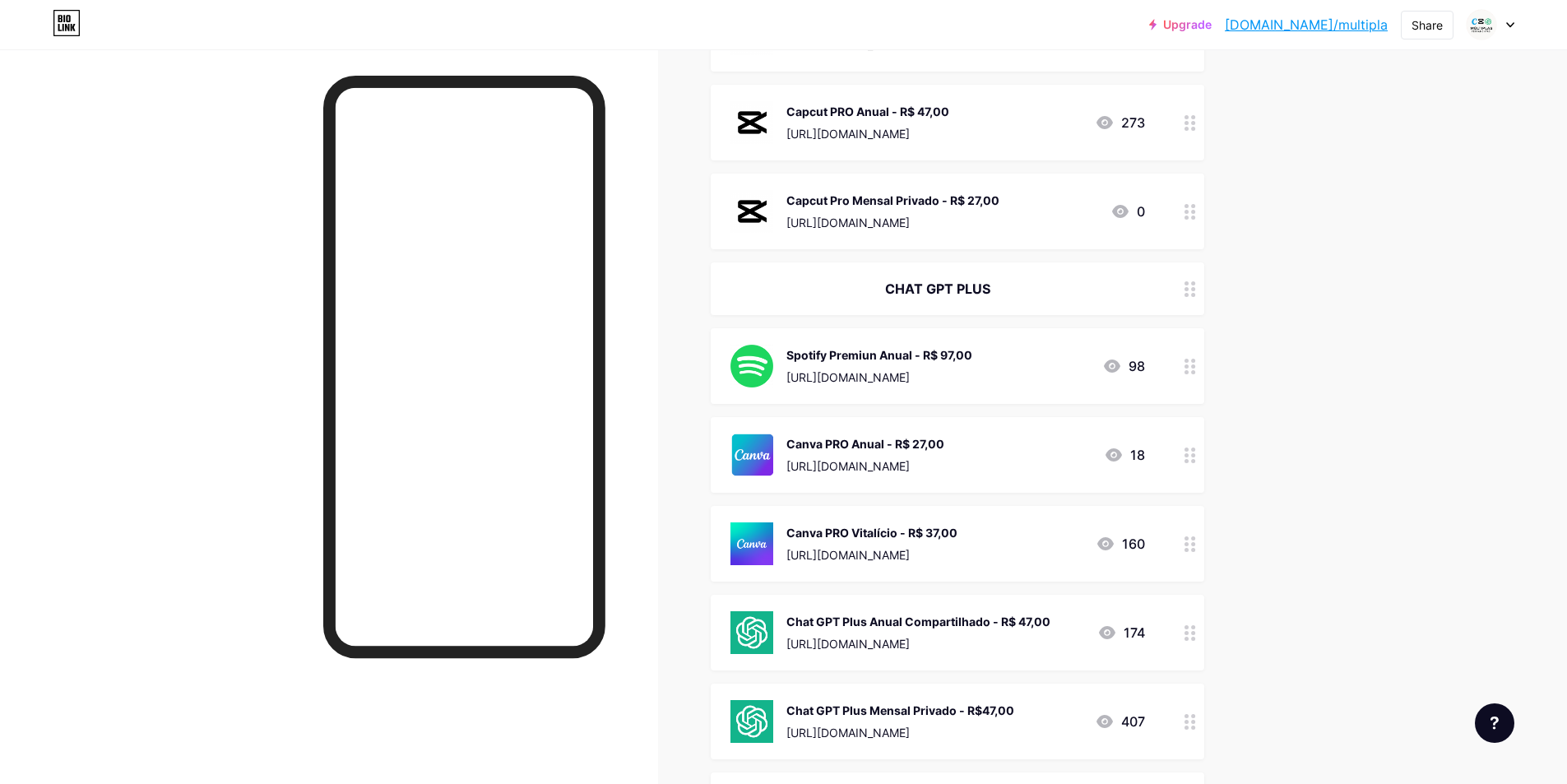
scroll to position [411, 0]
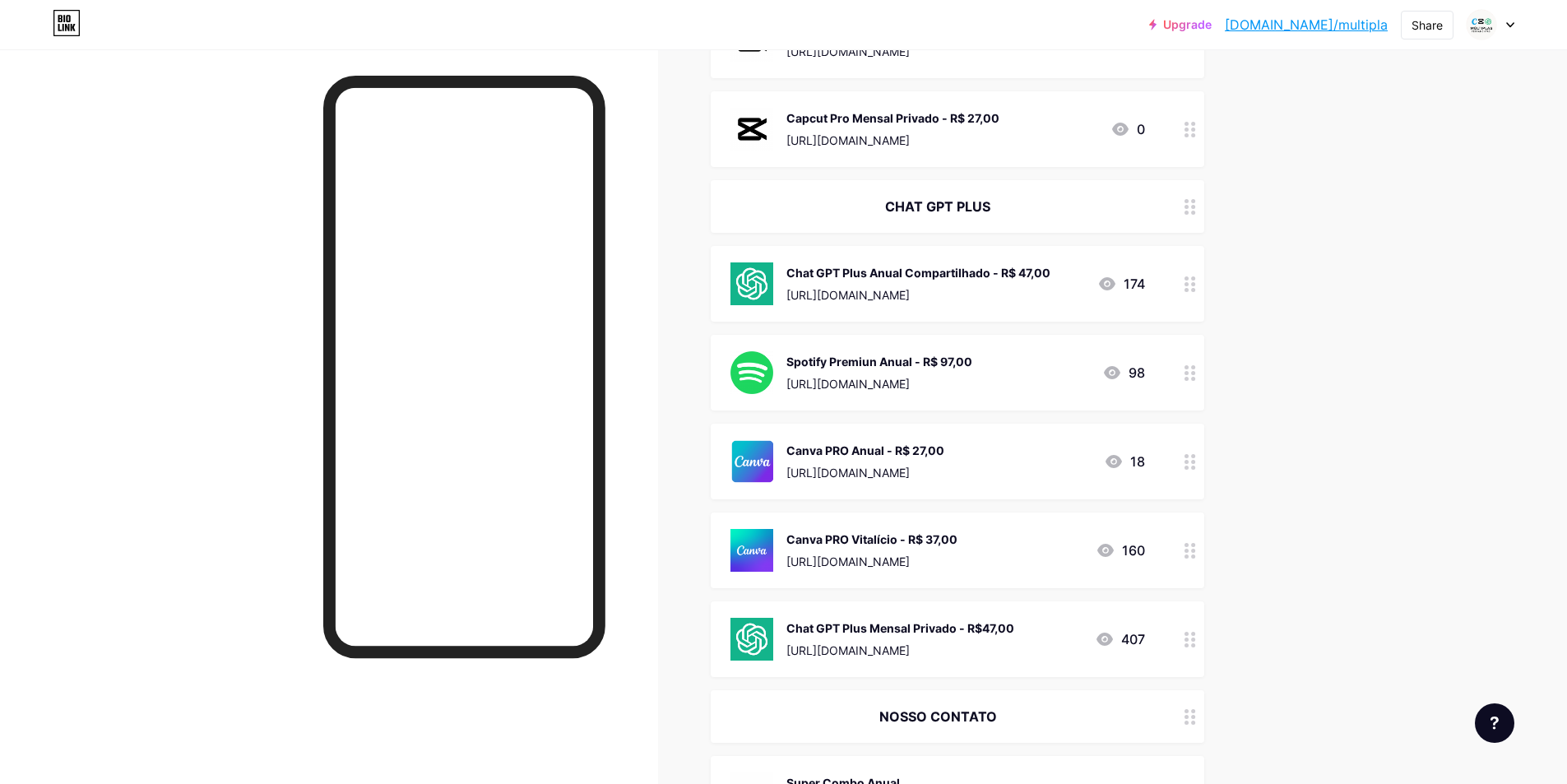
click at [1267, 388] on div "Links Posts Design Subscribers Stats Settings + ADD LINK + ADD EMBED + Add head…" at bounding box center [637, 420] width 1274 height 1562
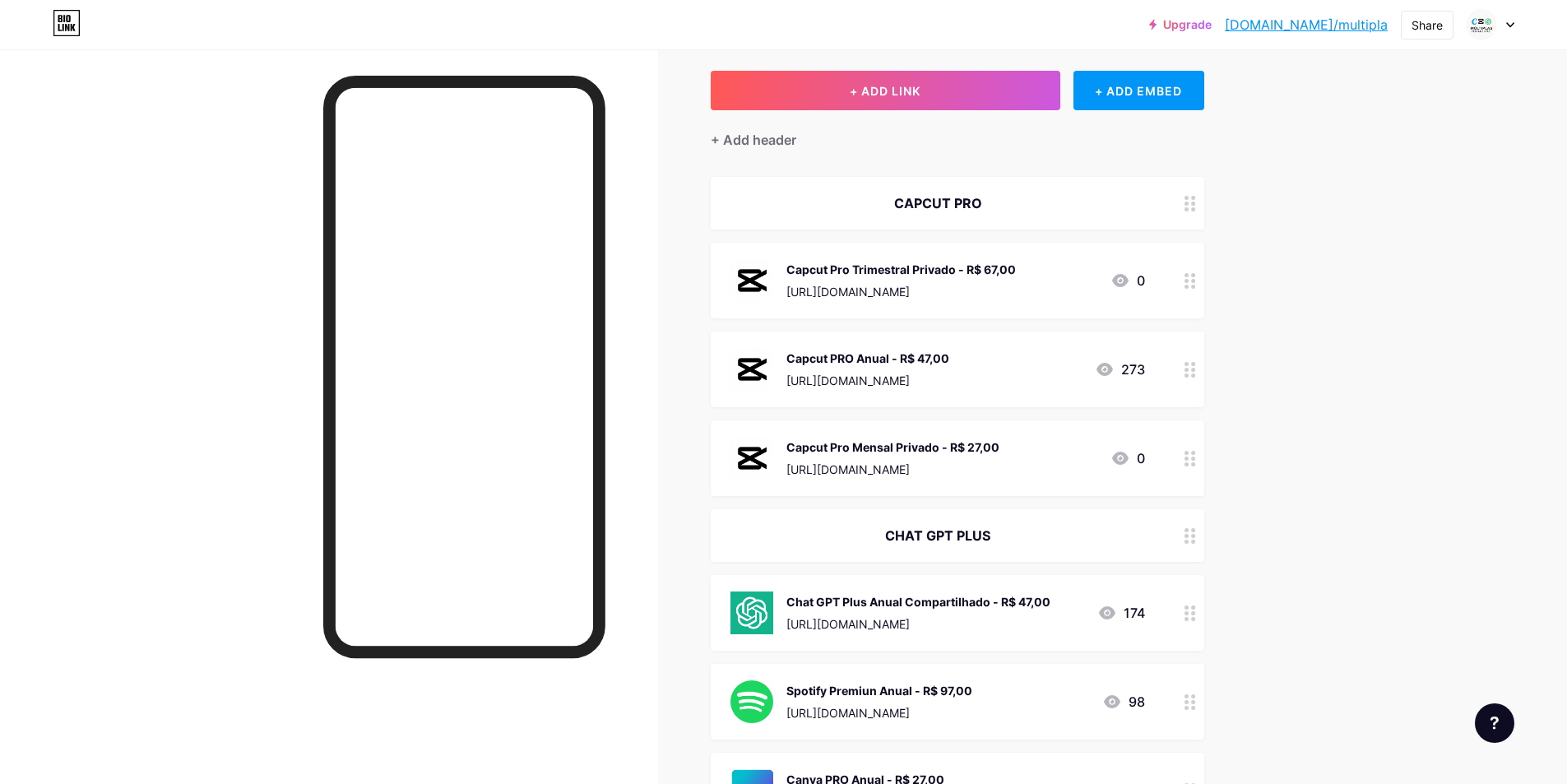
scroll to position [0, 0]
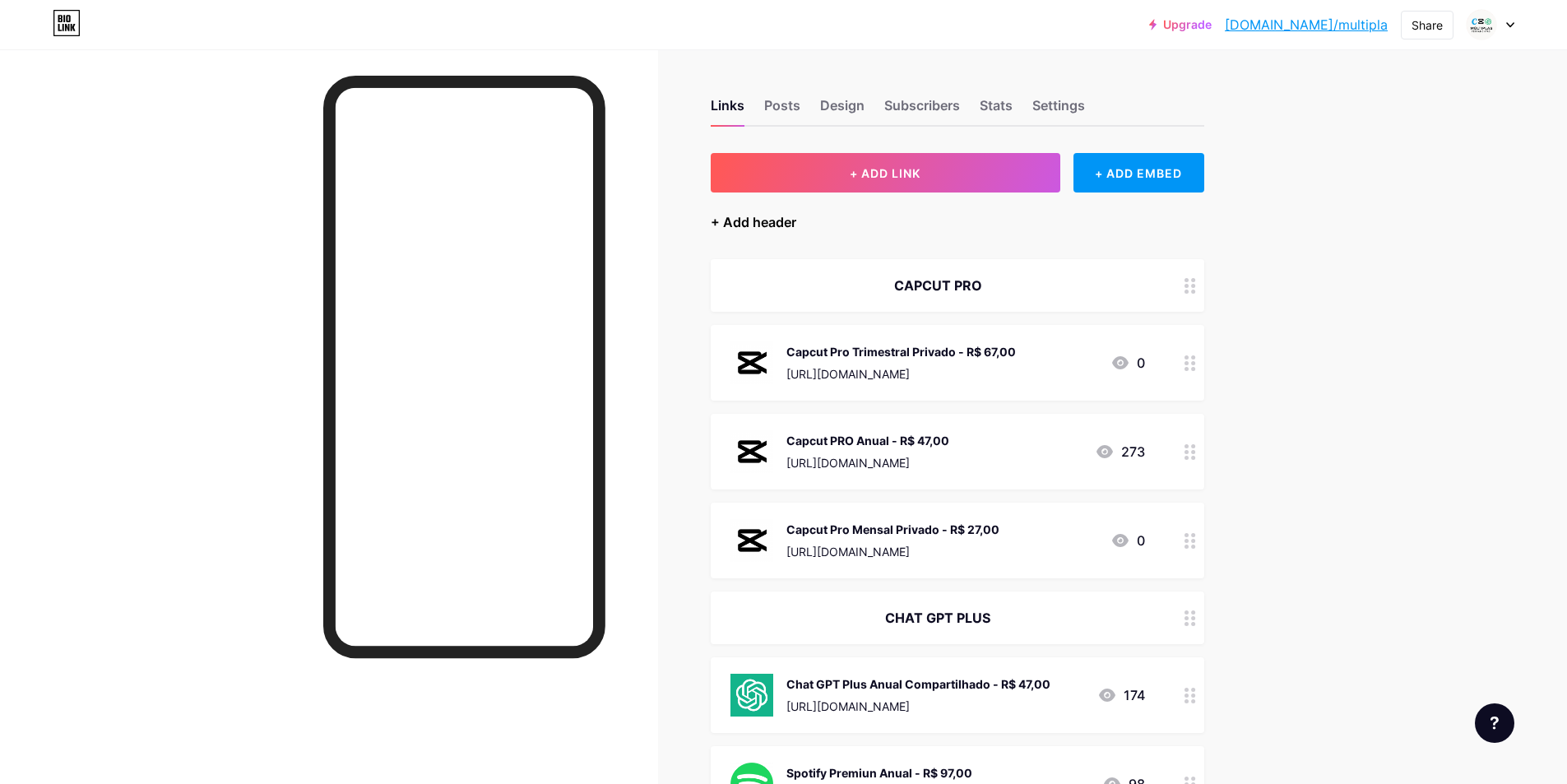
click at [783, 225] on div "+ Add header" at bounding box center [754, 222] width 86 height 20
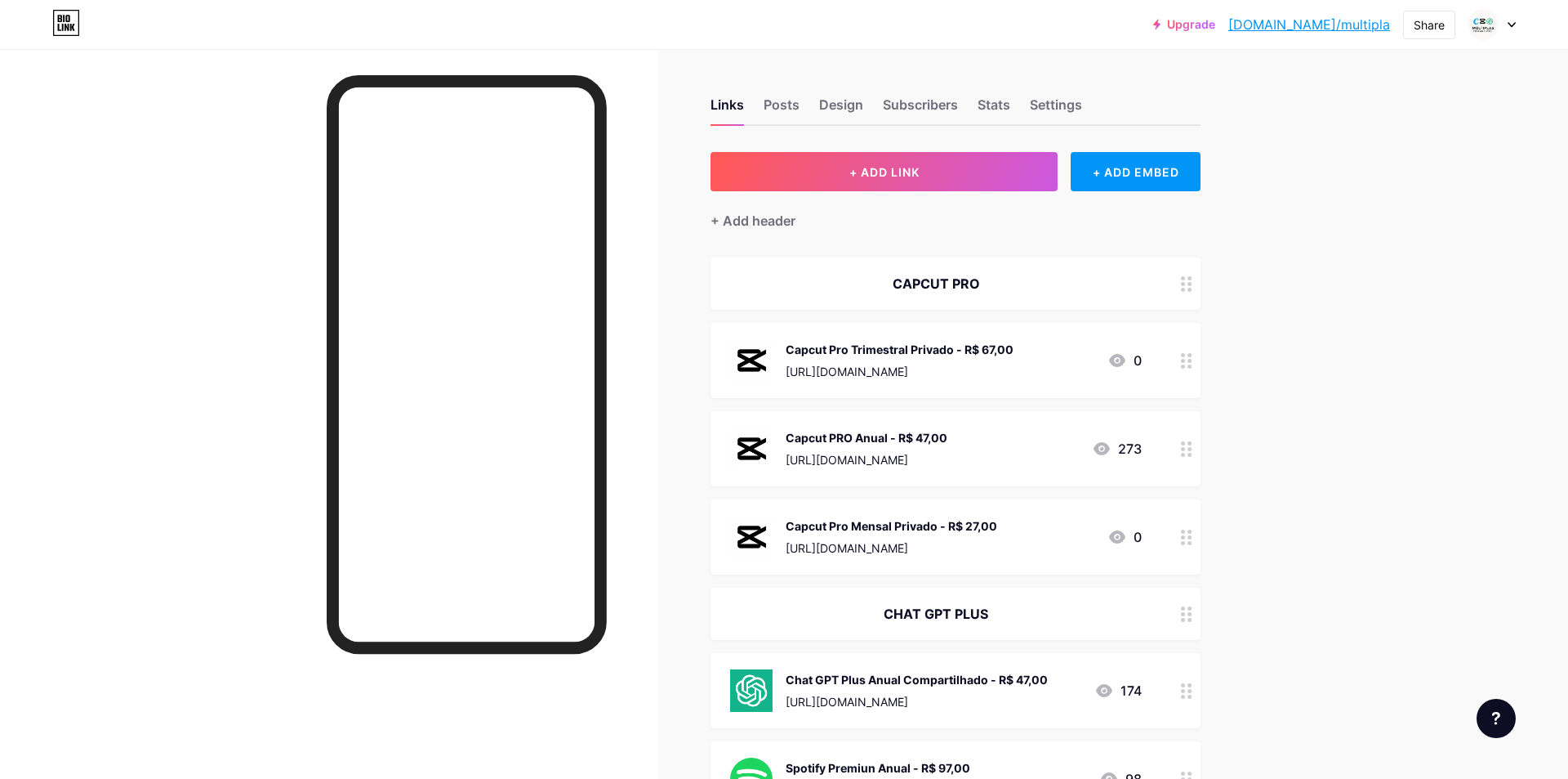
click at [749, 387] on input "text" at bounding box center [784, 390] width 314 height 33
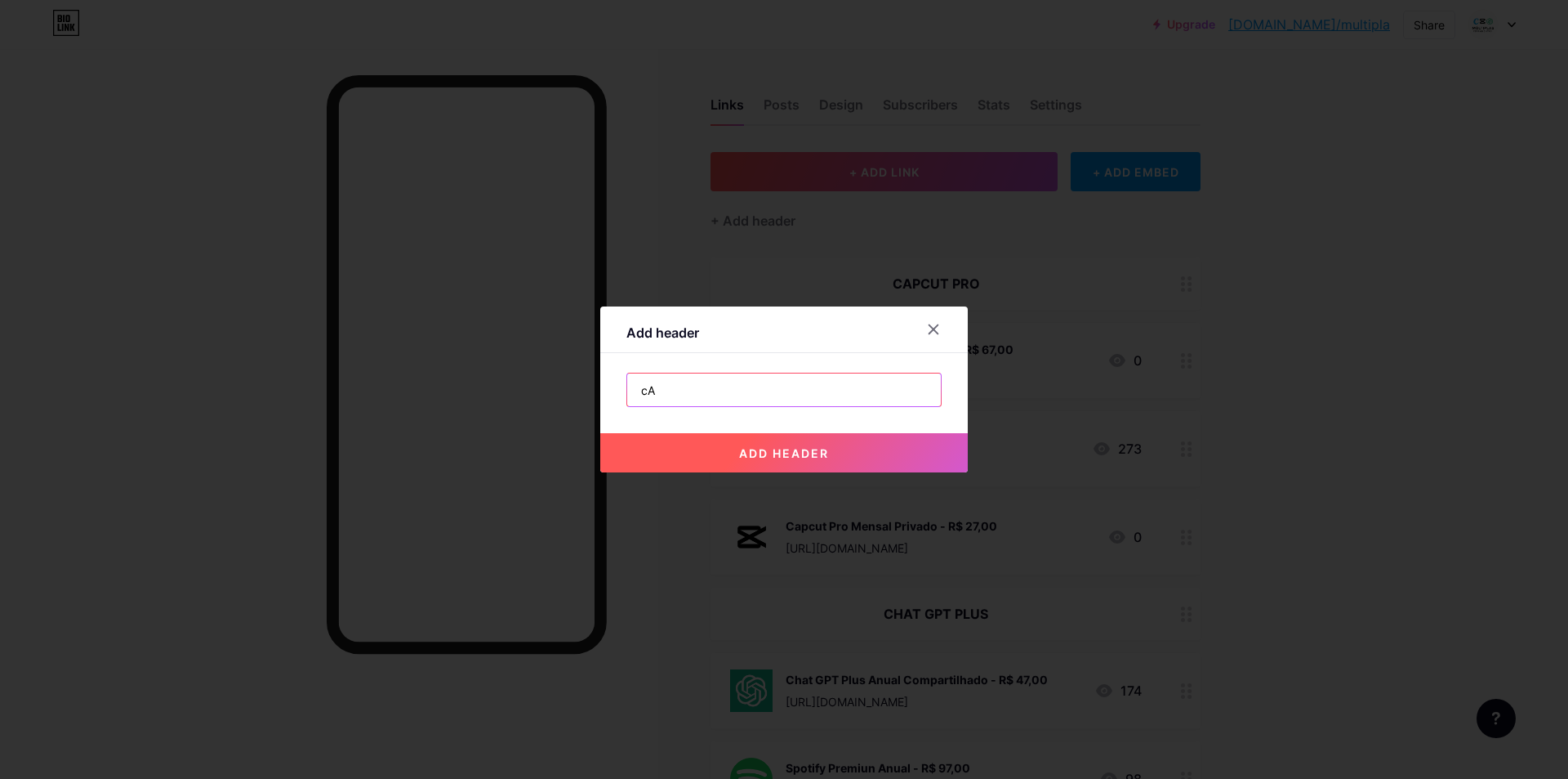
type input "c"
type input "CANVA PRO"
click at [772, 457] on span "add header" at bounding box center [784, 453] width 90 height 14
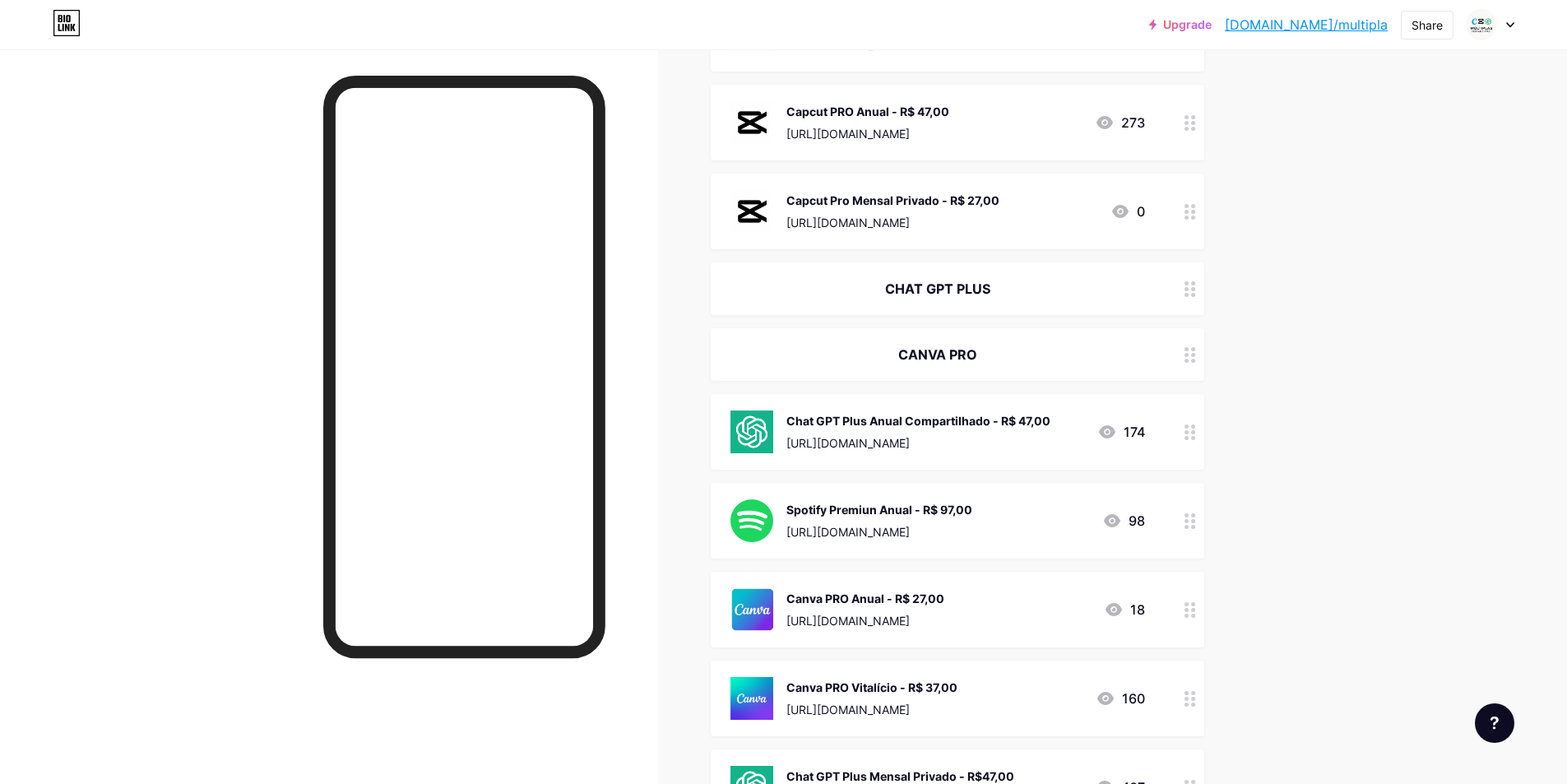
scroll to position [494, 0]
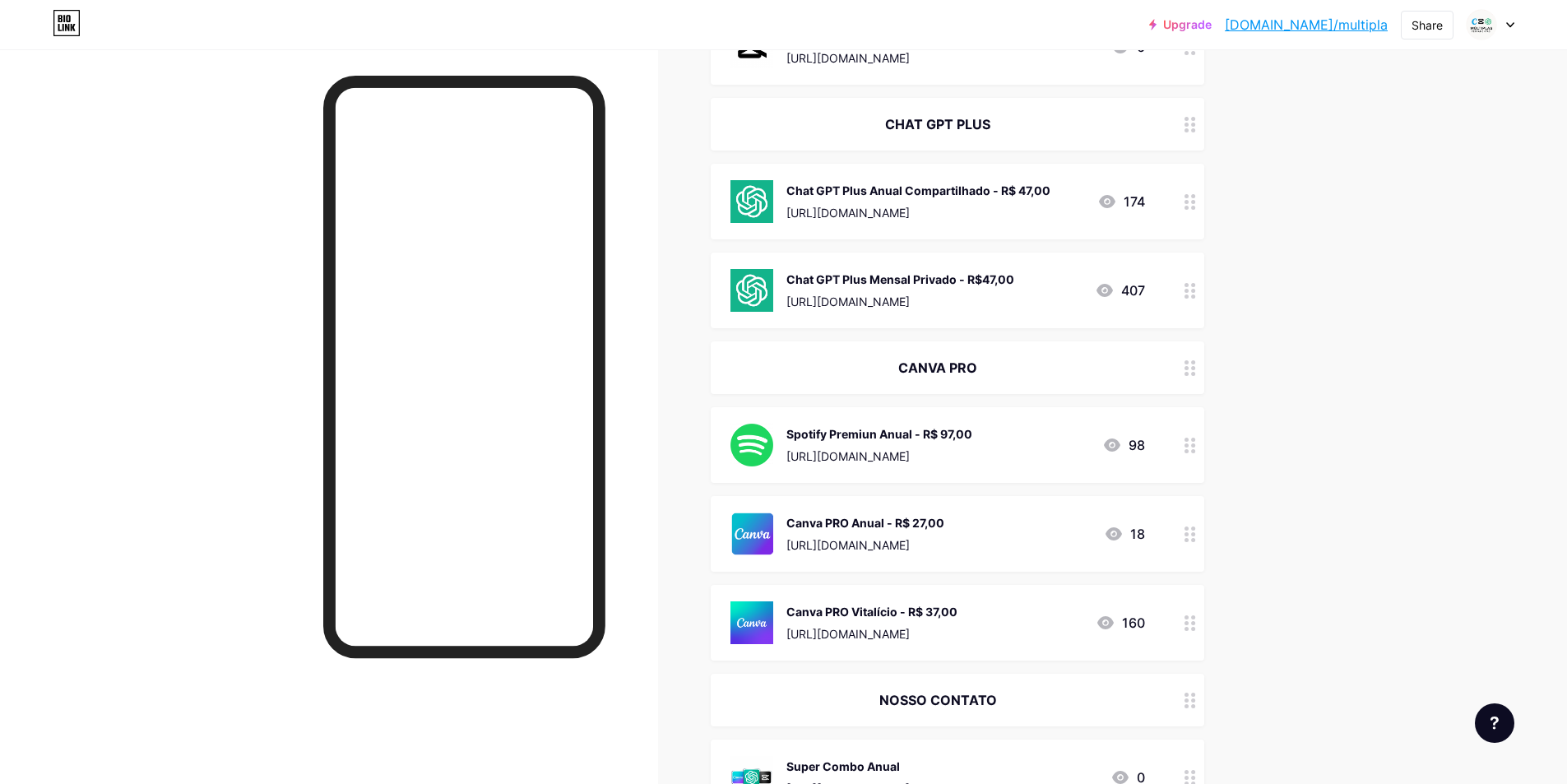
click at [1319, 352] on div "Upgrade [DOMAIN_NAME]/multip... [DOMAIN_NAME]/multipla Share Switch accounts Mú…" at bounding box center [784, 344] width 1567 height 1677
click at [1312, 504] on div "Upgrade [DOMAIN_NAME]/multip... [DOMAIN_NAME]/multipla Share Switch accounts Mú…" at bounding box center [784, 344] width 1567 height 1677
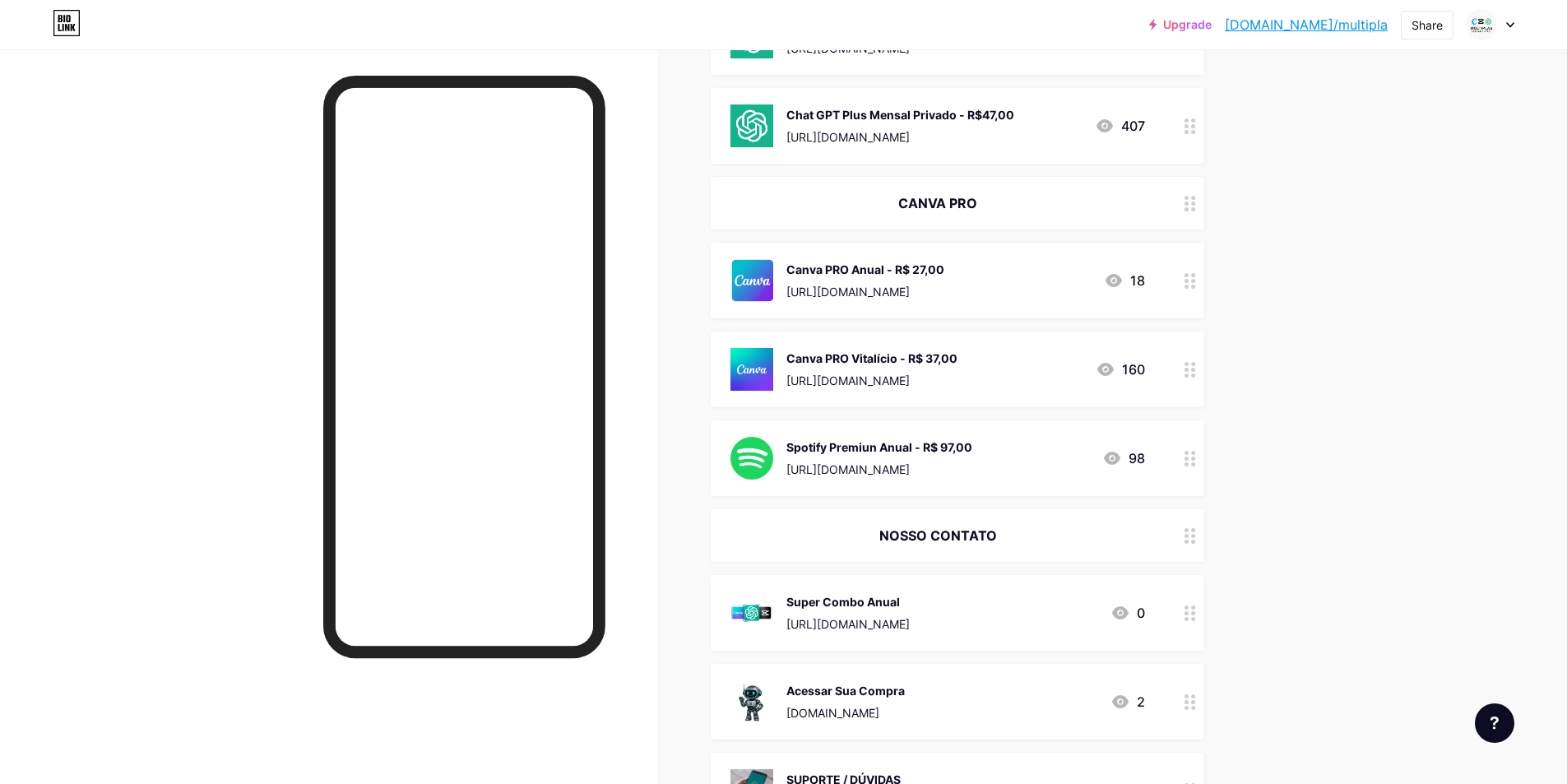
scroll to position [740, 0]
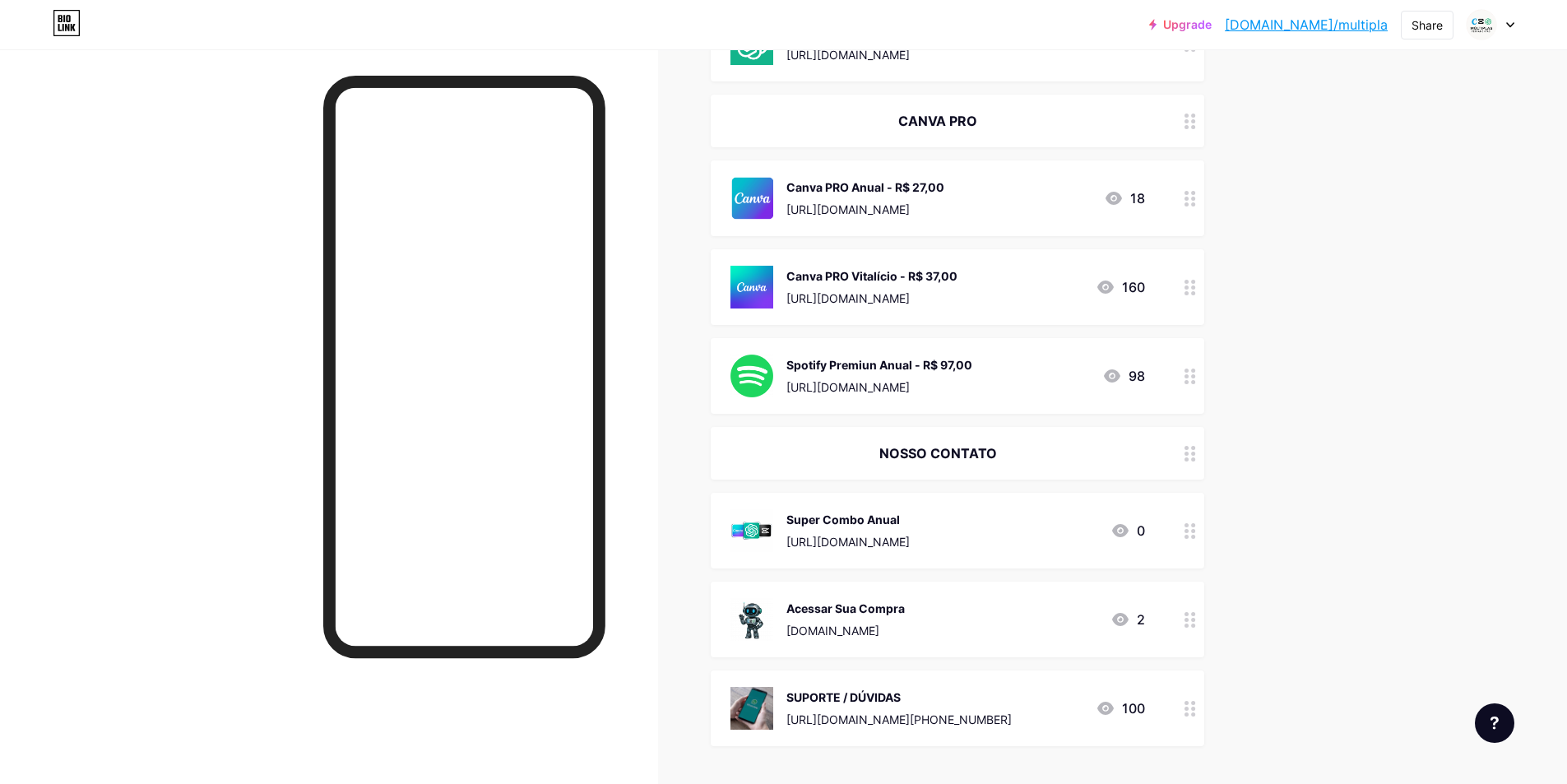
click at [972, 386] on div "[URL][DOMAIN_NAME]" at bounding box center [879, 387] width 186 height 17
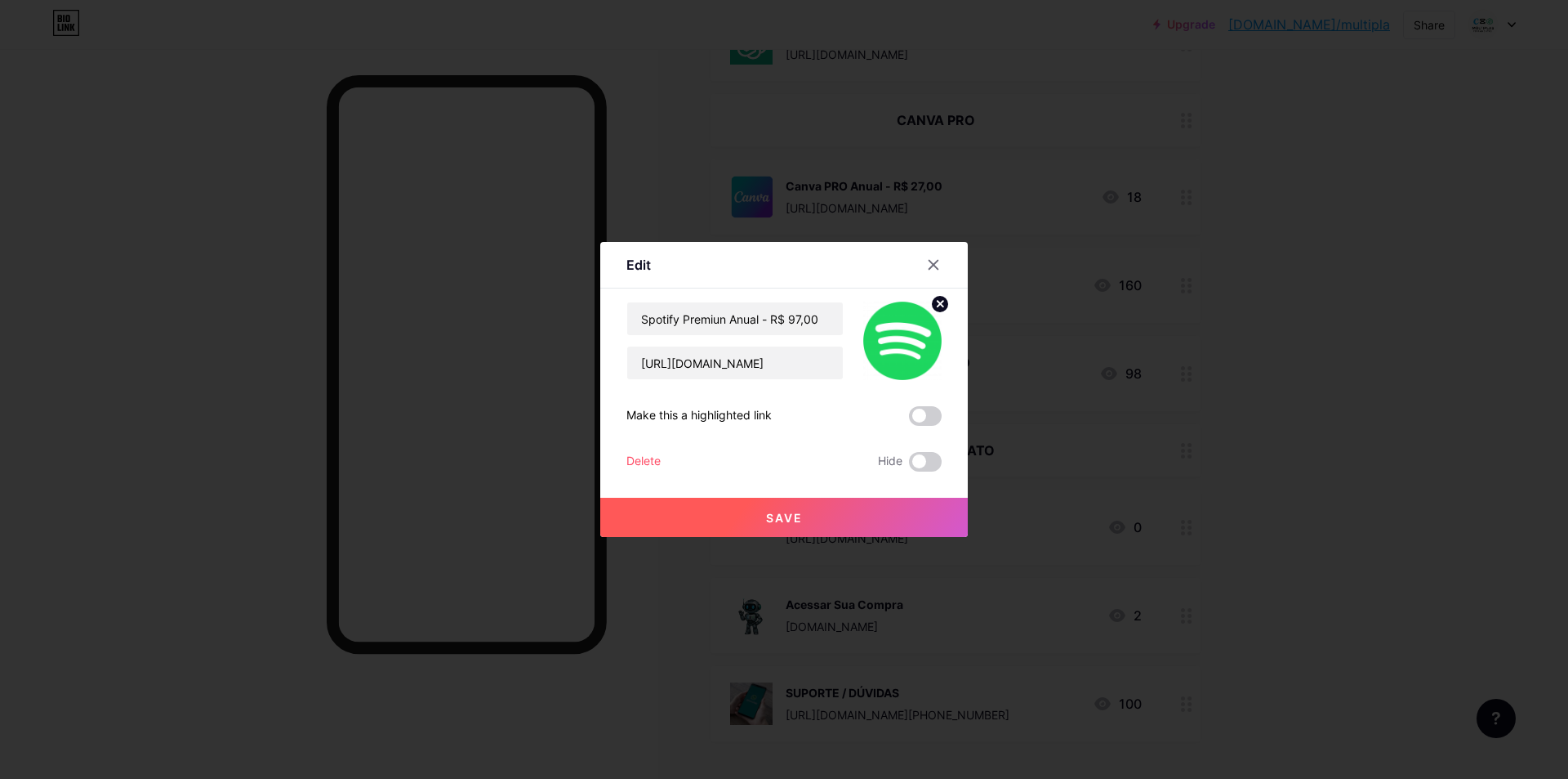
click at [1329, 324] on div at bounding box center [784, 390] width 1568 height 779
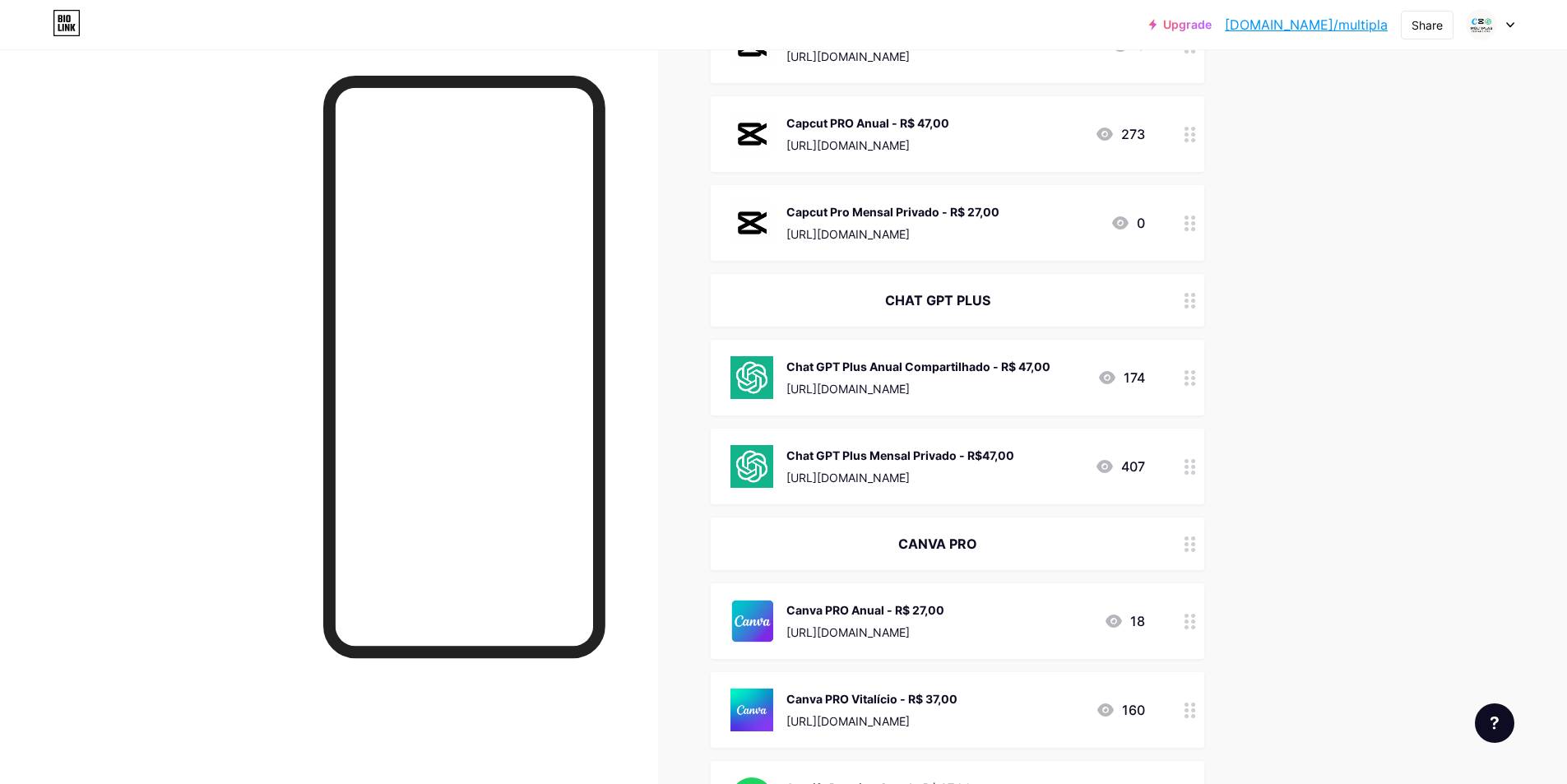
scroll to position [153, 0]
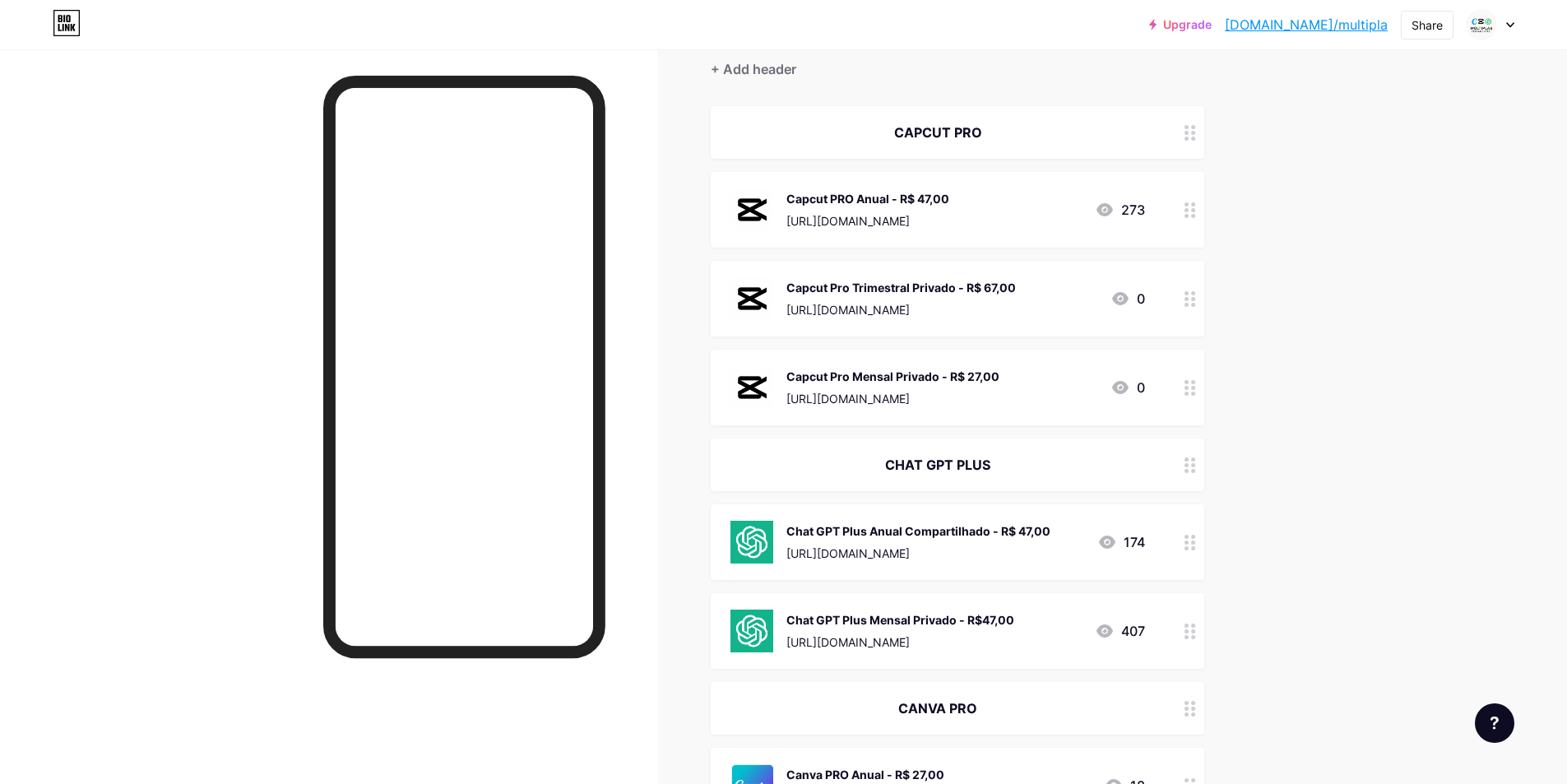
click at [1328, 221] on div "Upgrade [DOMAIN_NAME]/multip... [DOMAIN_NAME]/multipla Share Switch accounts Mú…" at bounding box center [784, 685] width 1567 height 1677
click at [876, 210] on div "Capcut PRO Anual - R$ 47,00 [URL][DOMAIN_NAME]" at bounding box center [867, 209] width 163 height 43
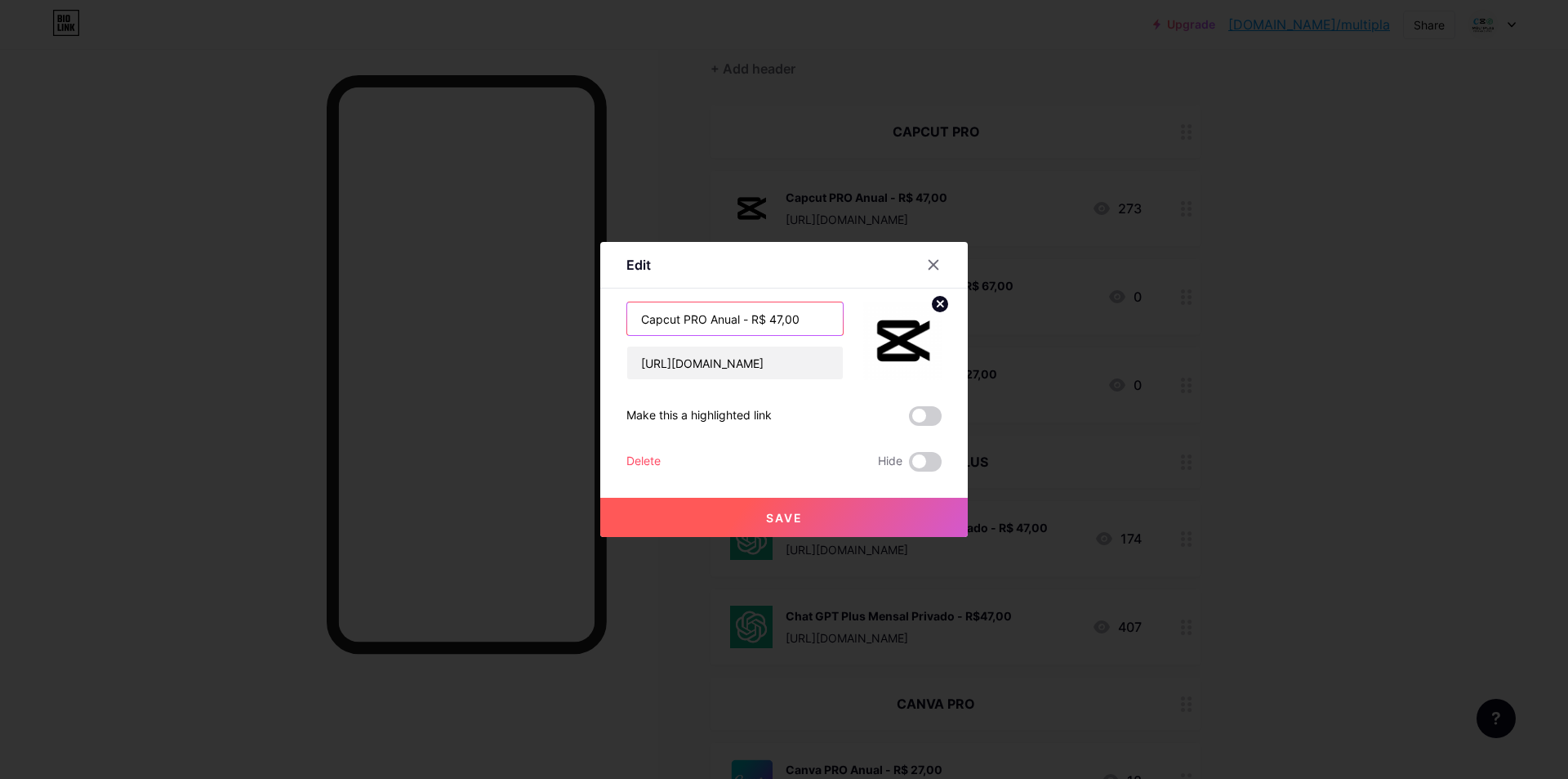
click at [742, 315] on input "Capcut PRO Anual - R$ 47,00" at bounding box center [735, 319] width 215 height 33
type input "Capcut PRO Anual Compartilhado - R$ 47,00"
drag, startPoint x: 828, startPoint y: 526, endPoint x: 831, endPoint y: 534, distance: 8.5
click at [830, 528] on button "Save" at bounding box center [784, 516] width 368 height 39
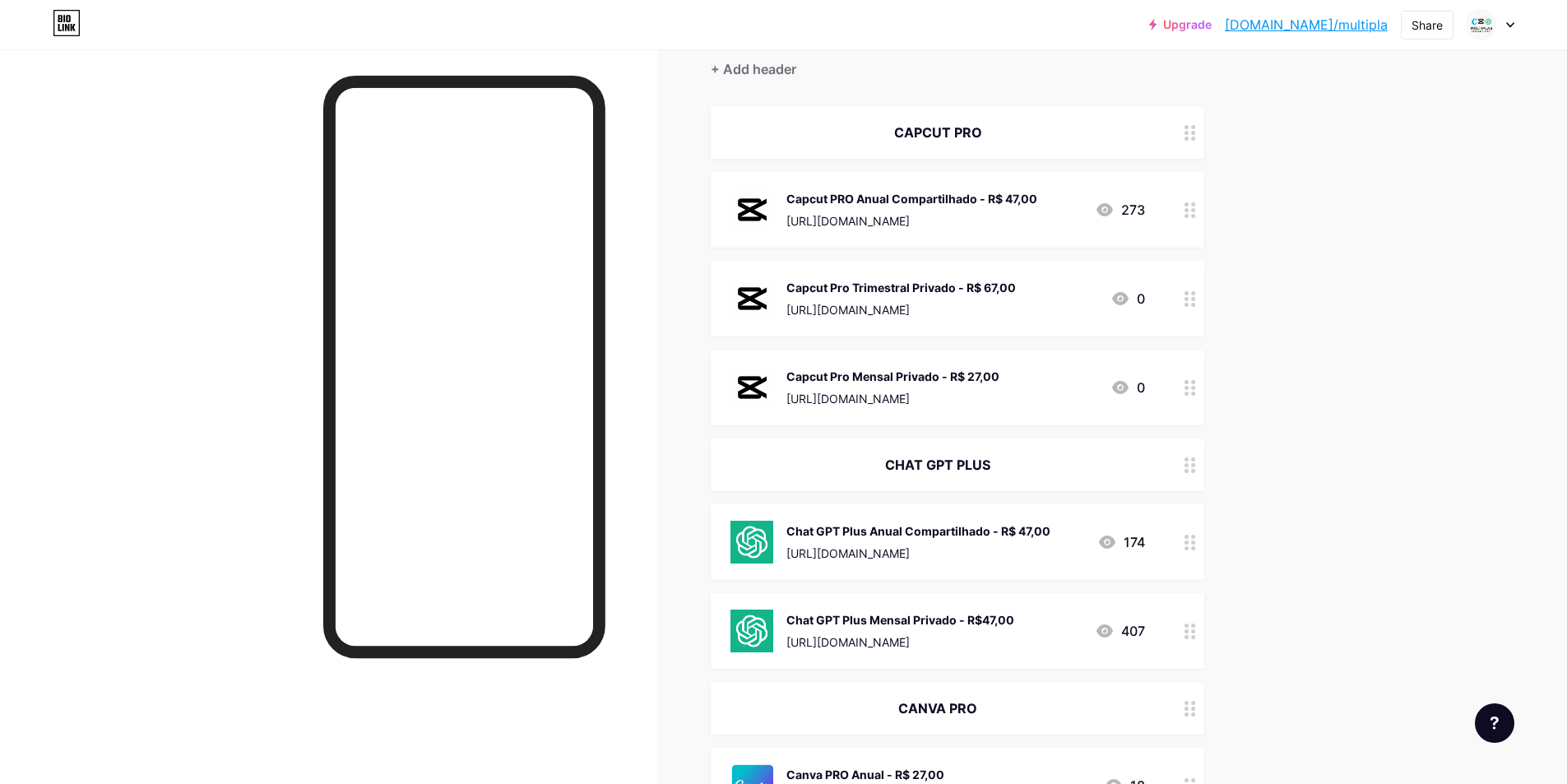
scroll to position [0, 0]
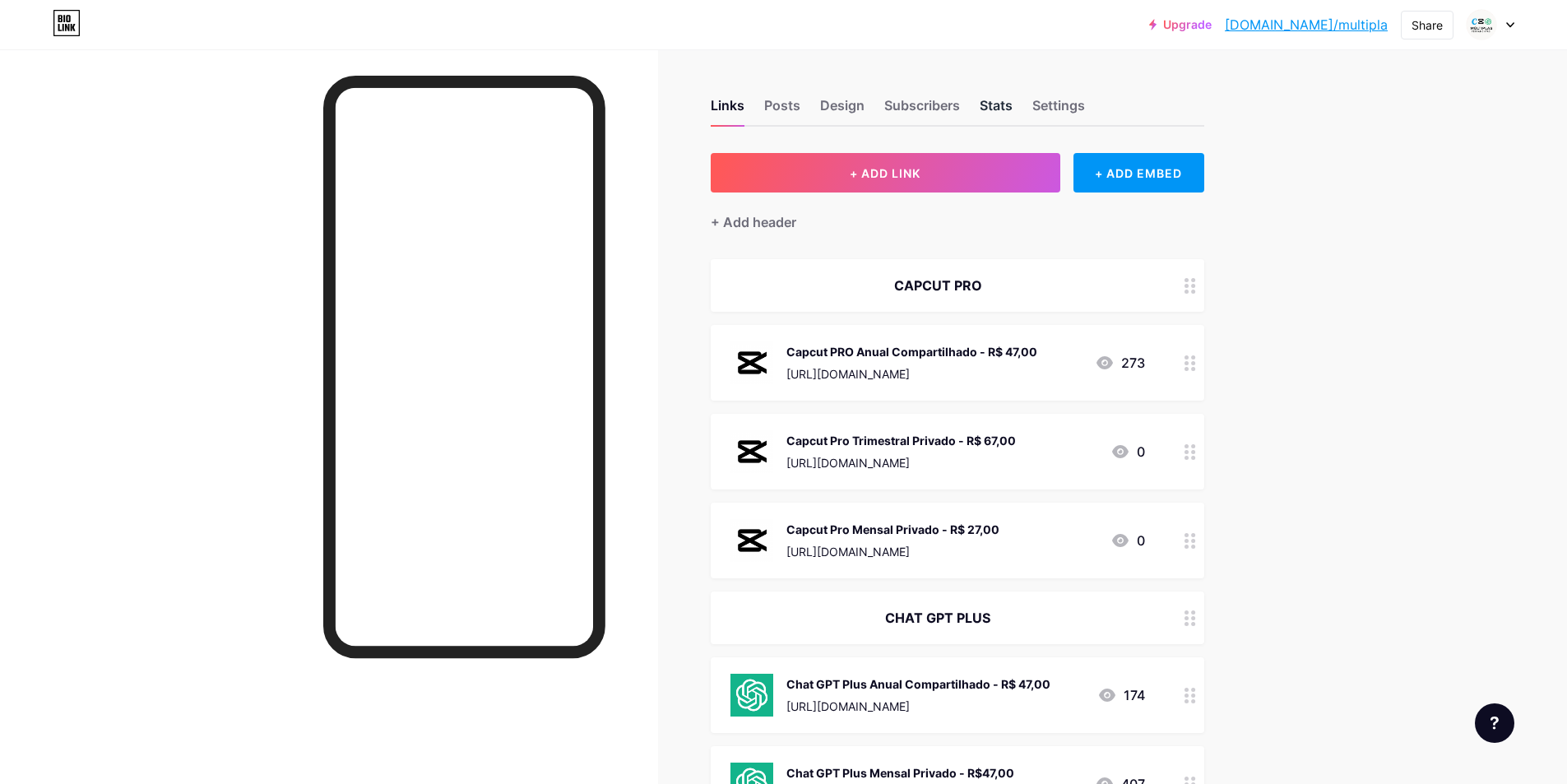
click at [985, 109] on div "Stats" at bounding box center [996, 109] width 33 height 29
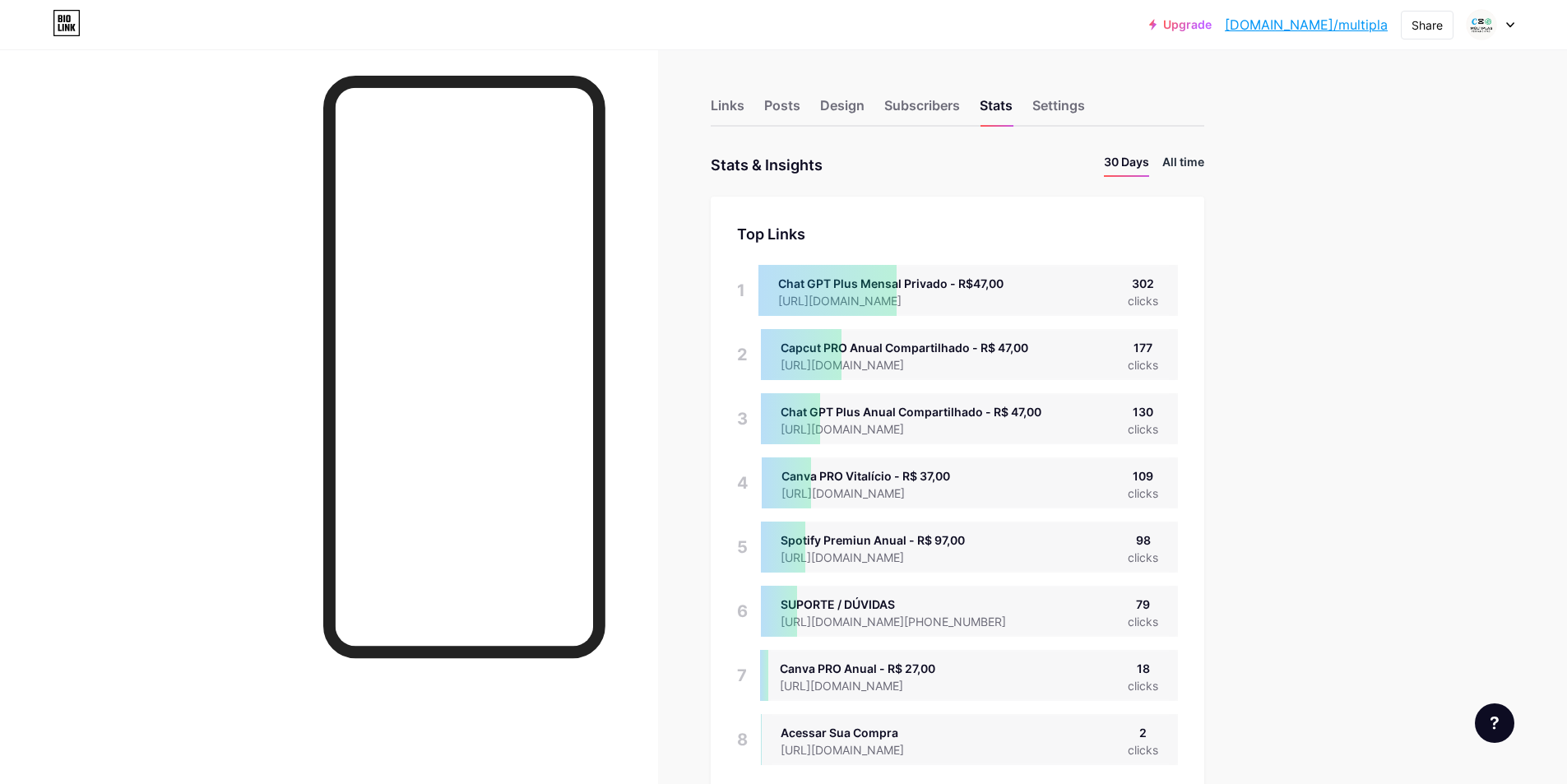
scroll to position [784, 1567]
click at [1196, 161] on li "All time" at bounding box center [1183, 165] width 42 height 24
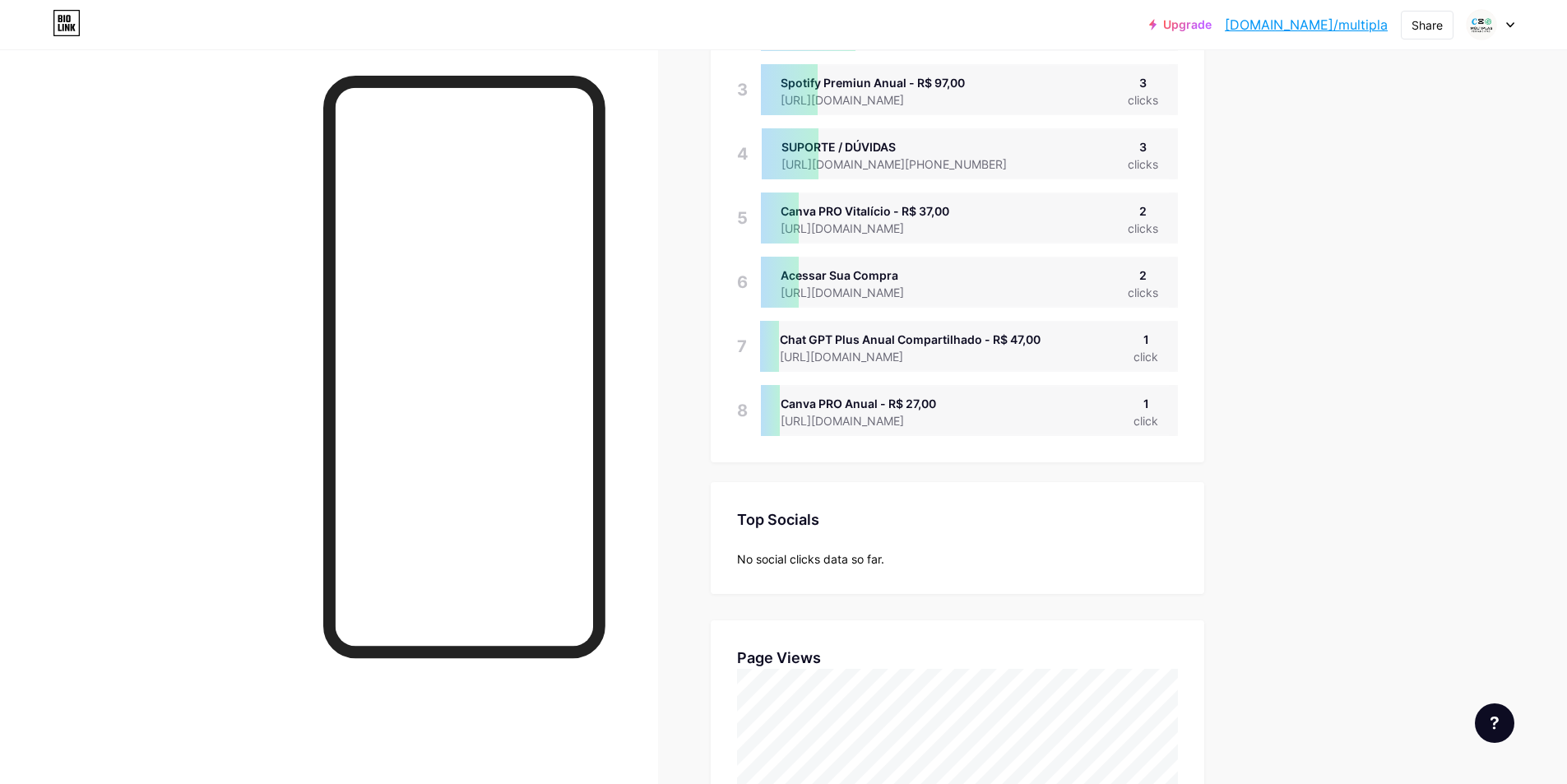
scroll to position [0, 0]
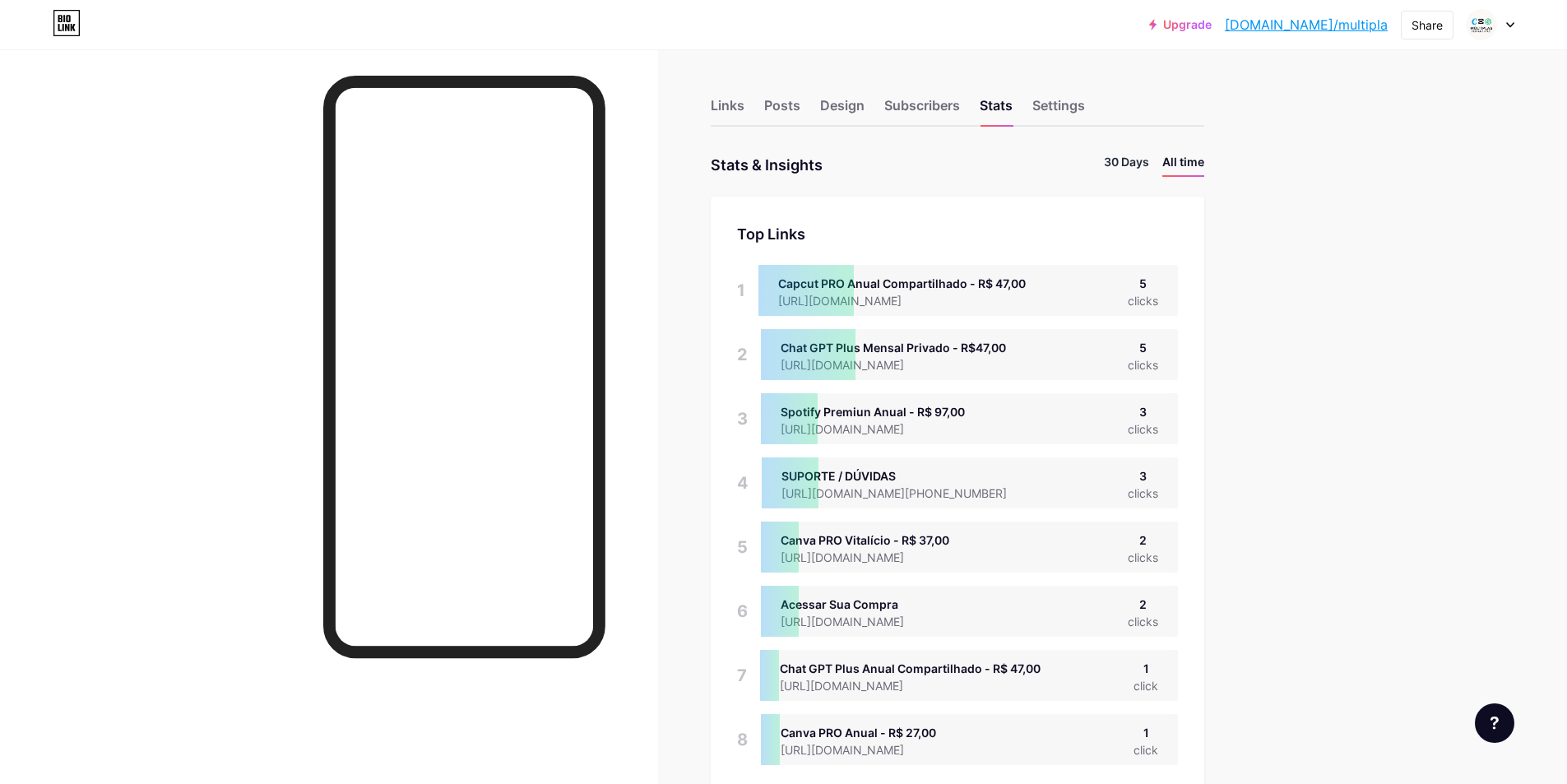
click at [1141, 168] on li "30 Days" at bounding box center [1127, 165] width 46 height 24
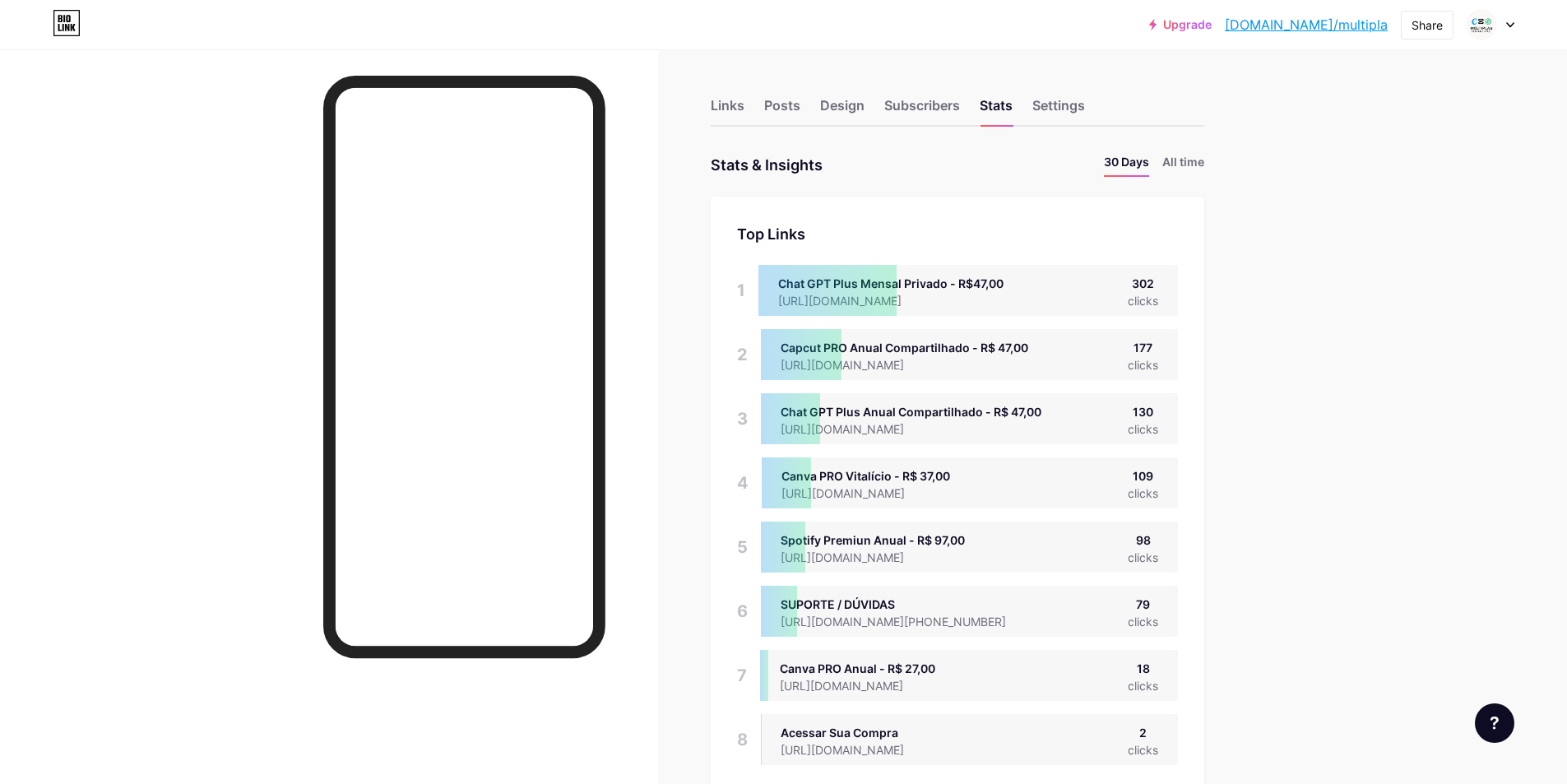
scroll to position [784, 1567]
